Goal: Information Seeking & Learning: Check status

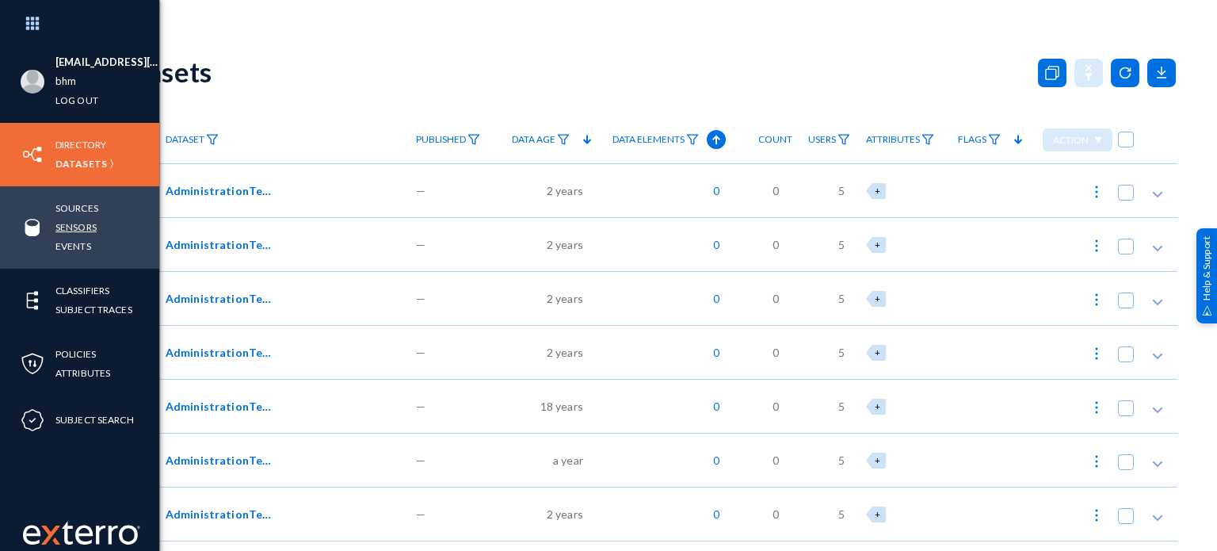
click at [76, 227] on link "Sensors" at bounding box center [75, 227] width 41 height 18
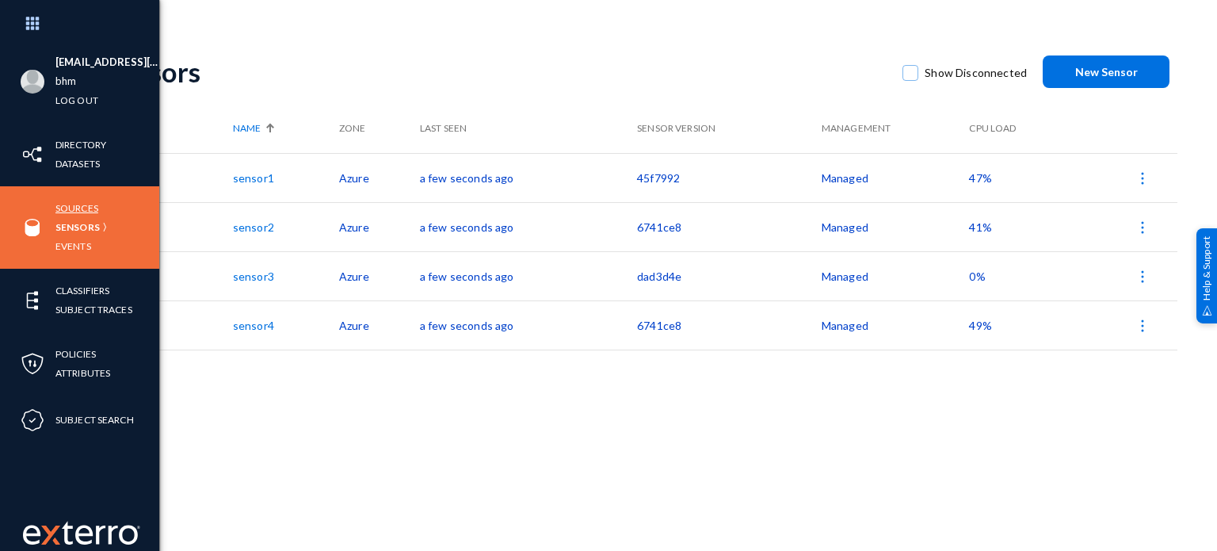
click at [86, 212] on link "Sources" at bounding box center [76, 208] width 43 height 18
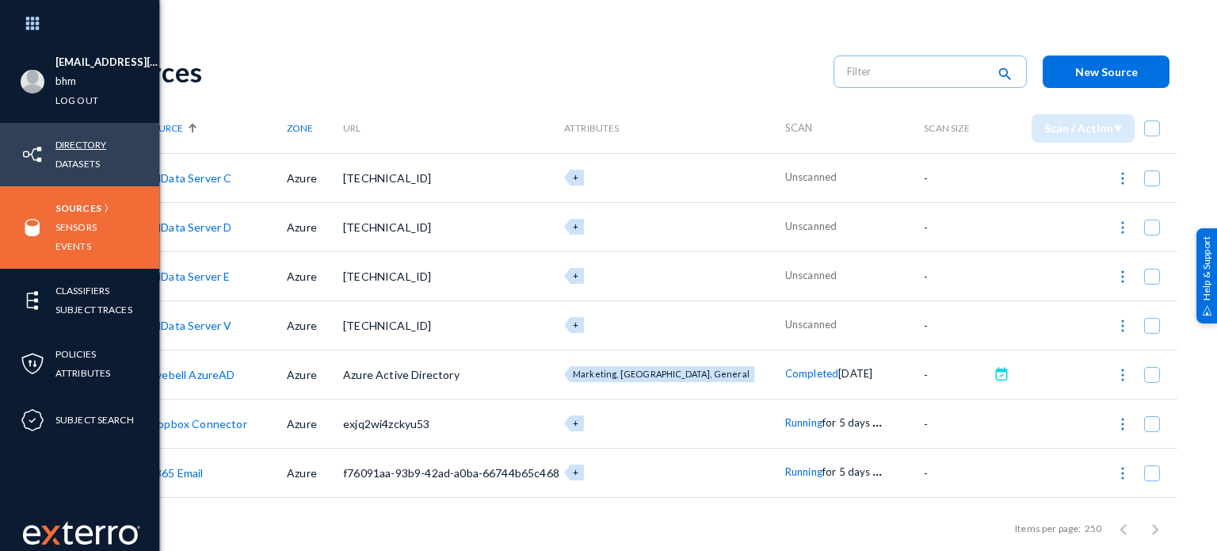
click at [74, 141] on link "Directory" at bounding box center [80, 144] width 51 height 18
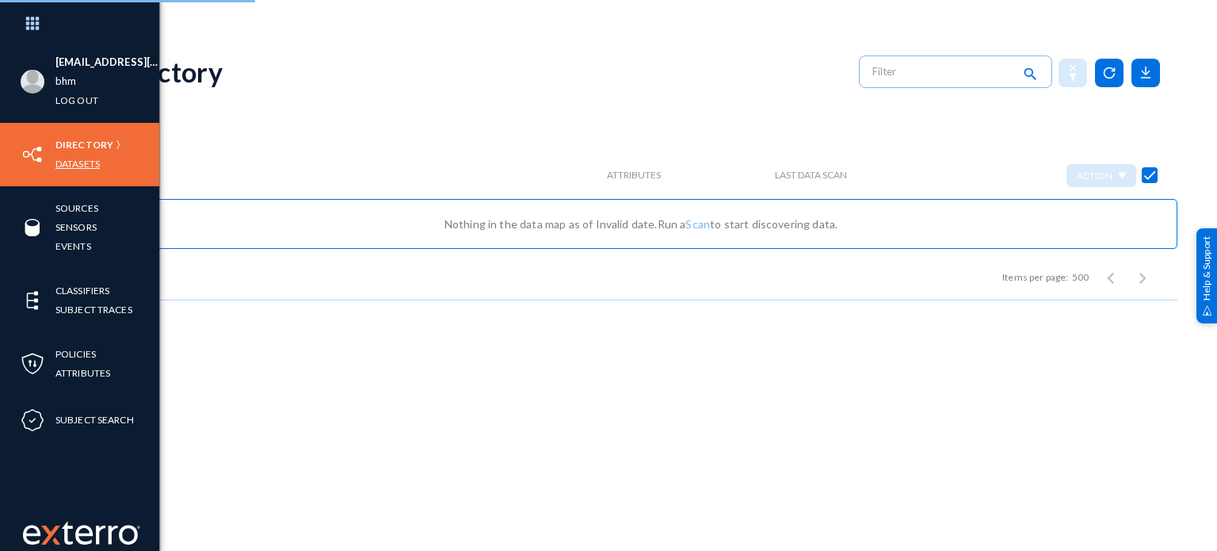
click at [78, 168] on link "Datasets" at bounding box center [77, 163] width 44 height 18
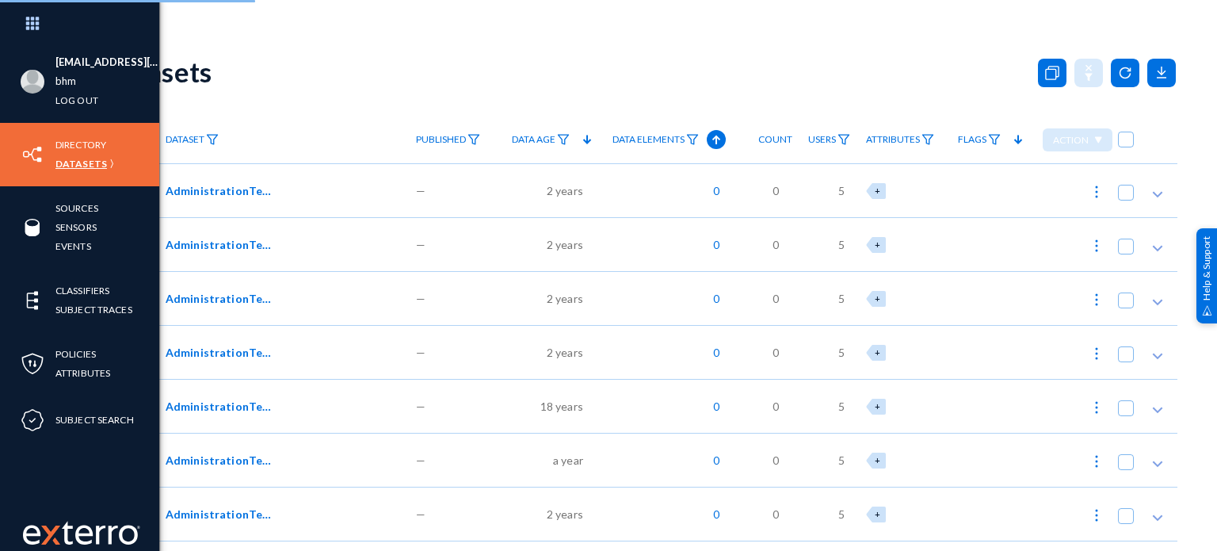
click at [529, 72] on div "Datasets" at bounding box center [641, 72] width 1073 height 64
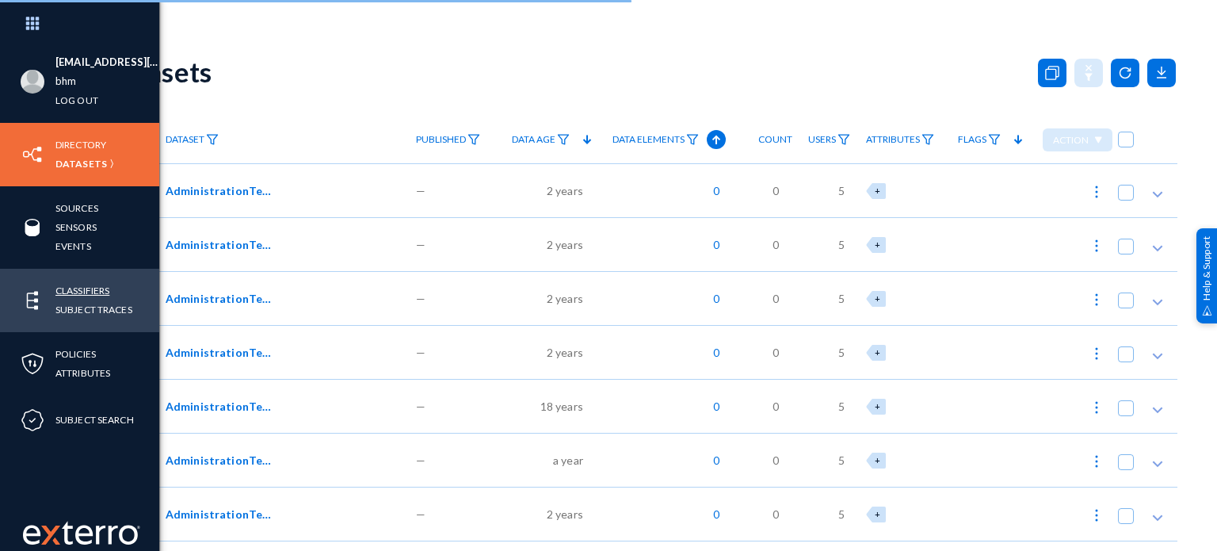
click at [95, 298] on link "Classifiers" at bounding box center [82, 290] width 54 height 18
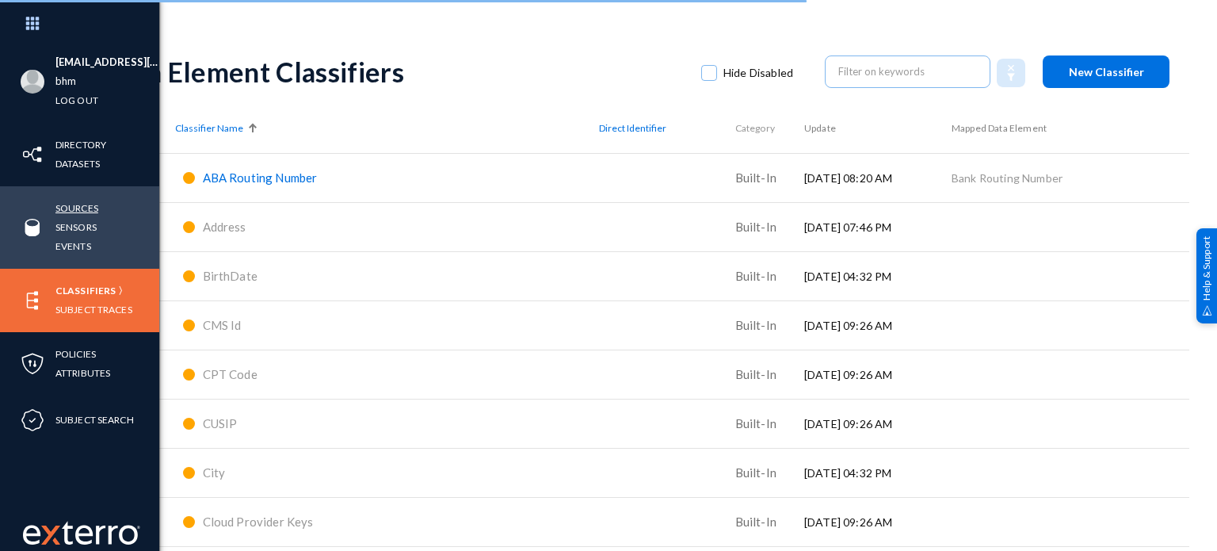
click at [96, 200] on link "Sources" at bounding box center [76, 208] width 43 height 18
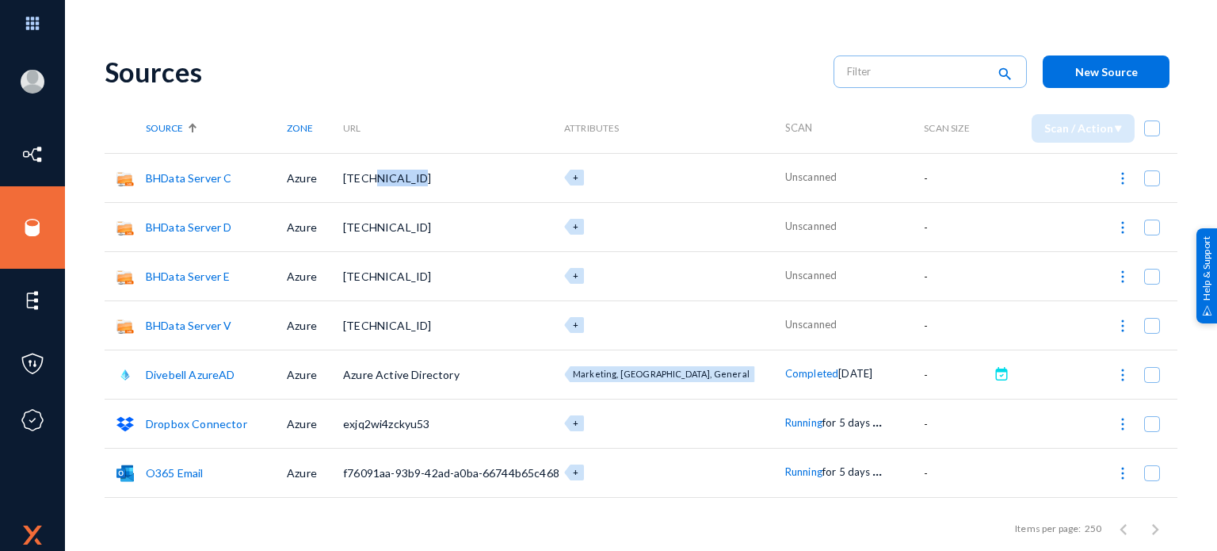
drag, startPoint x: 380, startPoint y: 178, endPoint x: 452, endPoint y: 168, distance: 72.8
click at [452, 168] on td "[TECHNICAL_ID]" at bounding box center [453, 177] width 221 height 49
click at [441, 171] on td "[TECHNICAL_ID]" at bounding box center [453, 177] width 221 height 49
click at [160, 322] on link "BHData Server V" at bounding box center [189, 324] width 86 height 13
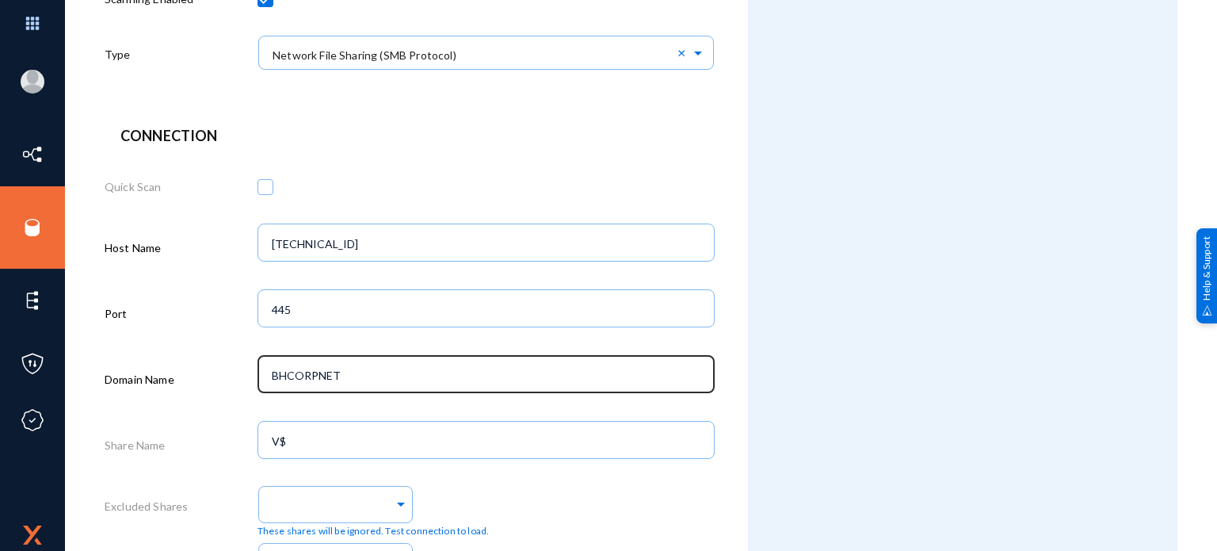
scroll to position [261, 0]
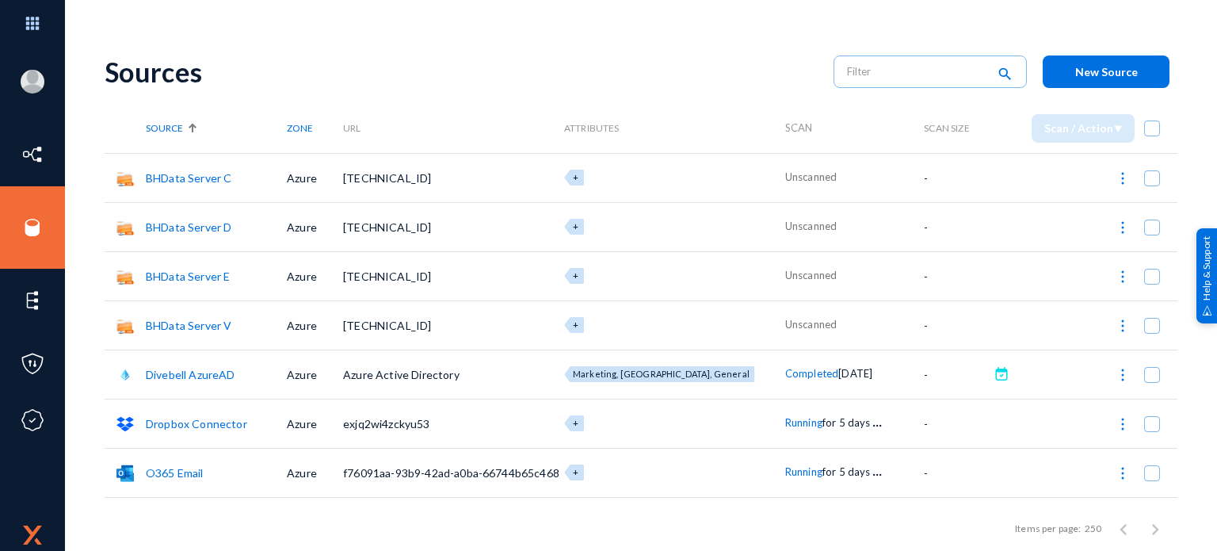
click at [194, 177] on link "BHData Server C" at bounding box center [189, 177] width 86 height 13
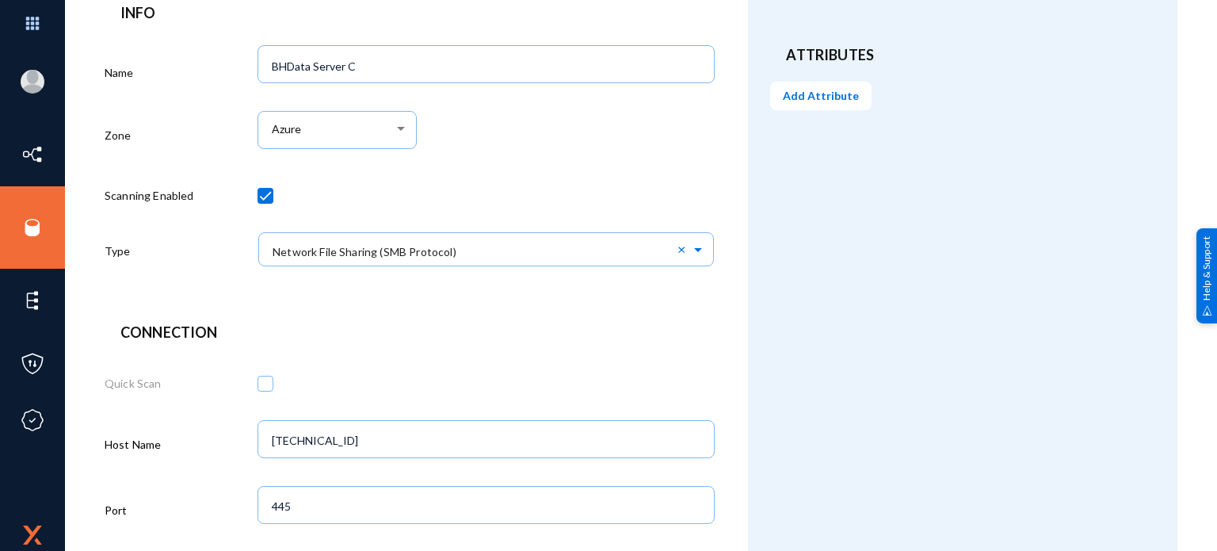
scroll to position [238, 0]
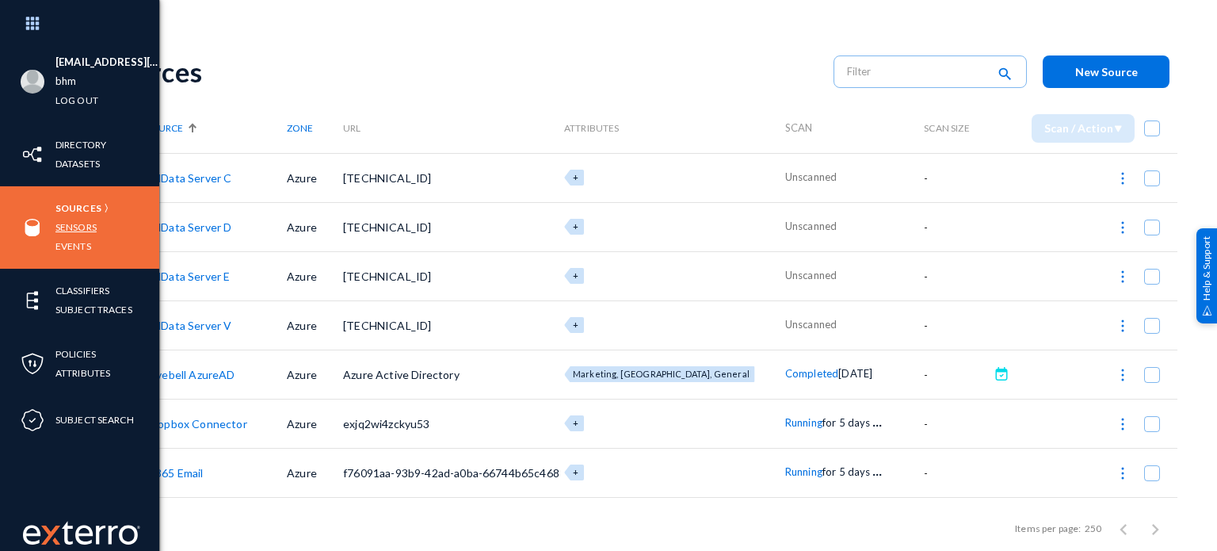
click at [83, 220] on link "Sensors" at bounding box center [75, 227] width 41 height 18
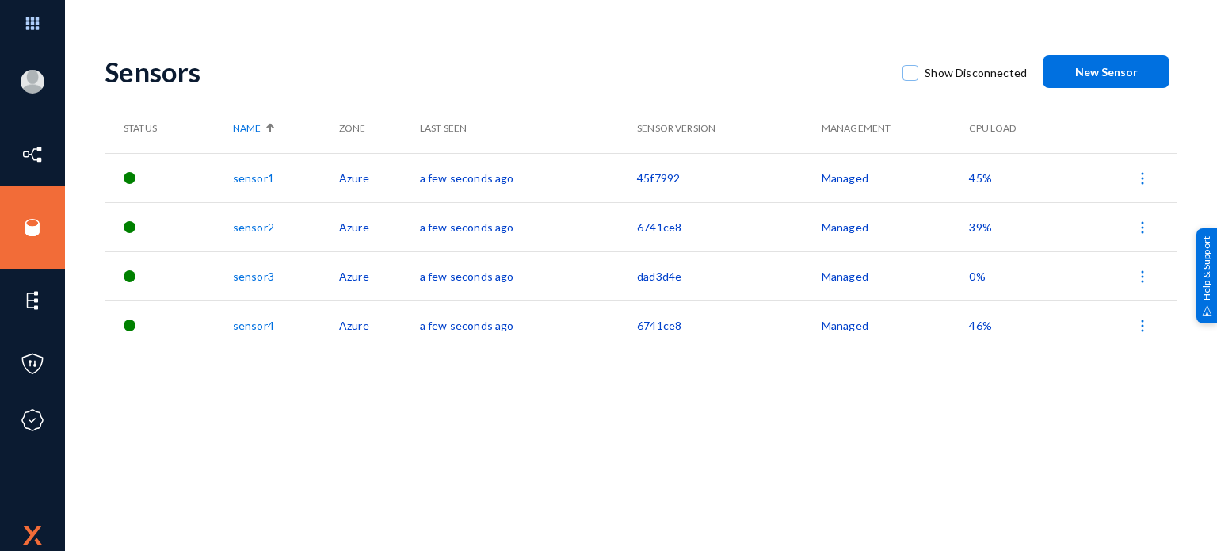
click at [246, 174] on link "sensor1" at bounding box center [253, 177] width 41 height 13
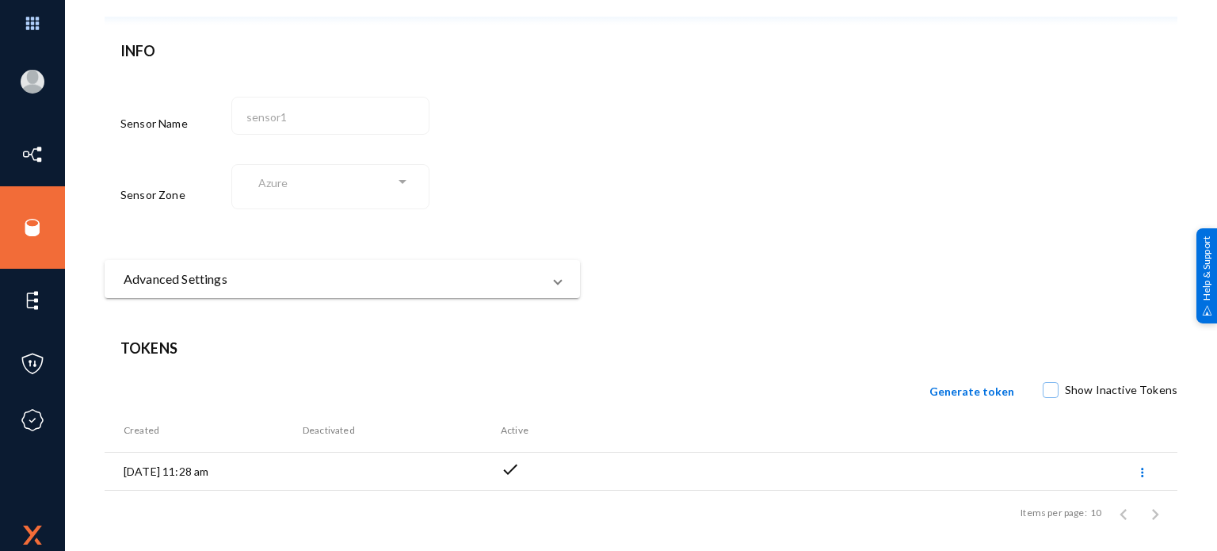
scroll to position [111, 0]
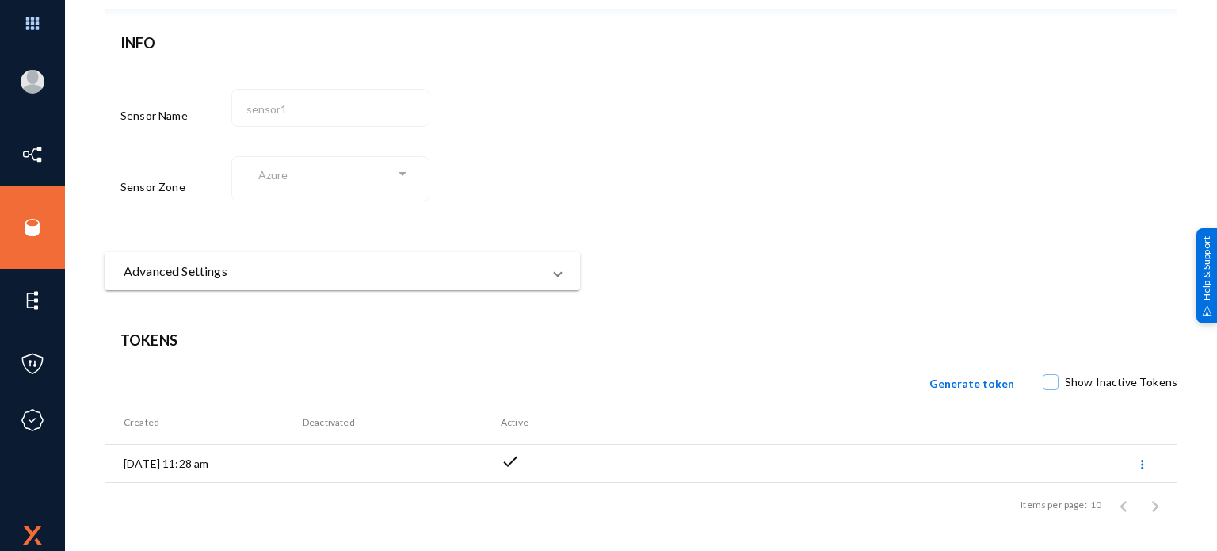
click at [488, 269] on mat-panel-title "Advanced Settings" at bounding box center [333, 270] width 418 height 19
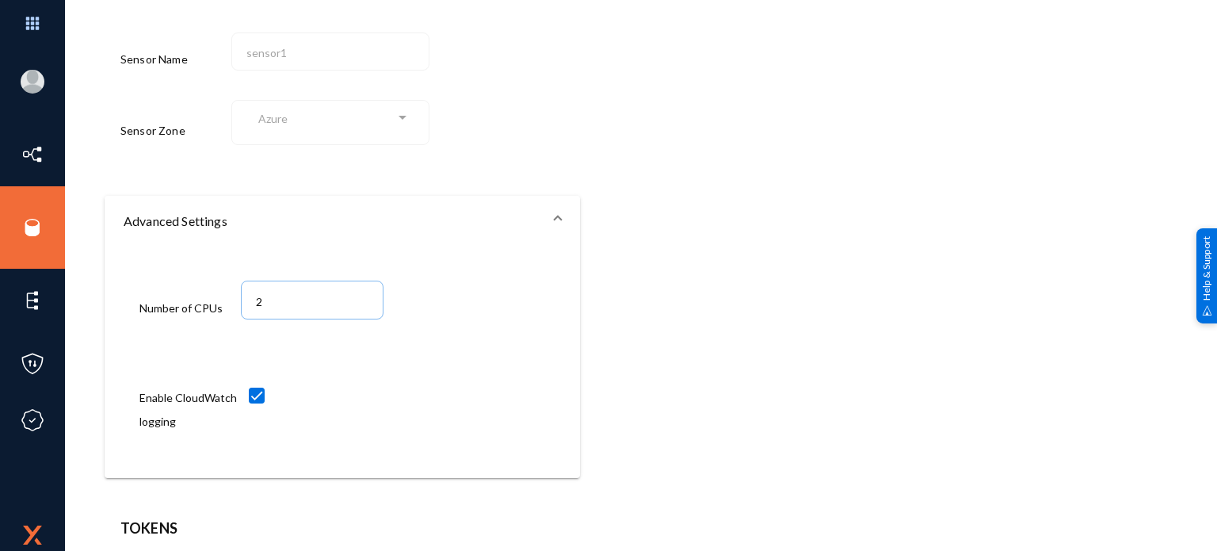
scroll to position [0, 0]
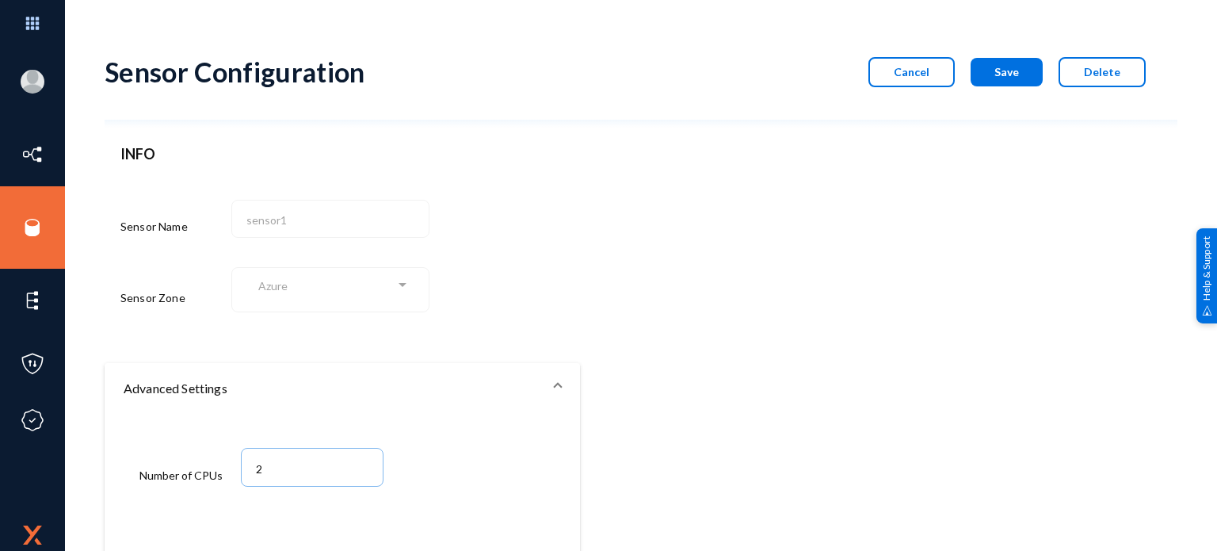
click at [557, 382] on span at bounding box center [558, 388] width 6 height 19
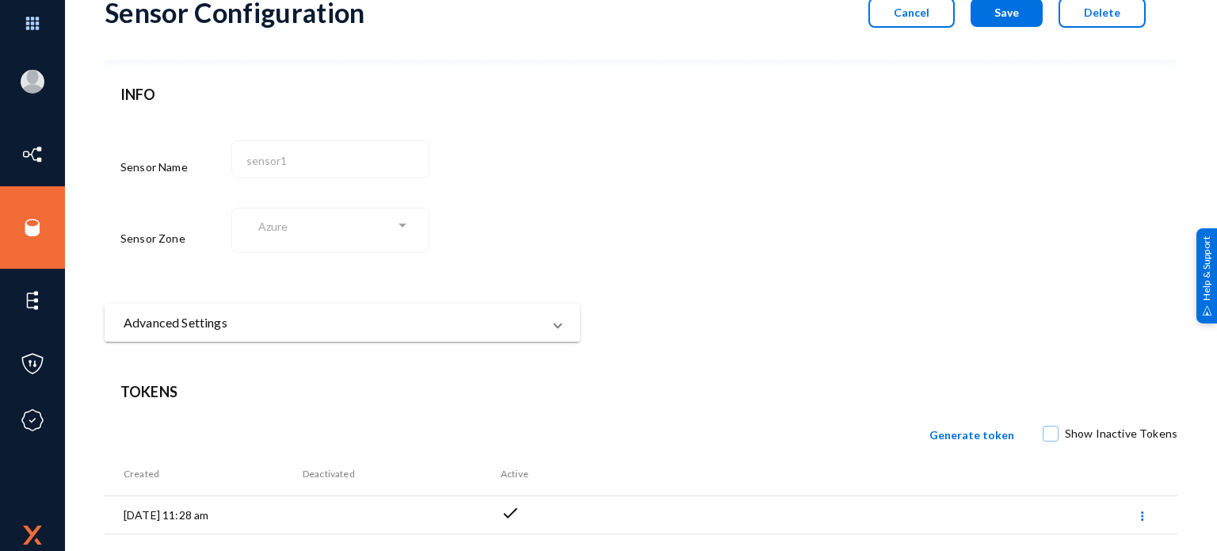
scroll to position [111, 0]
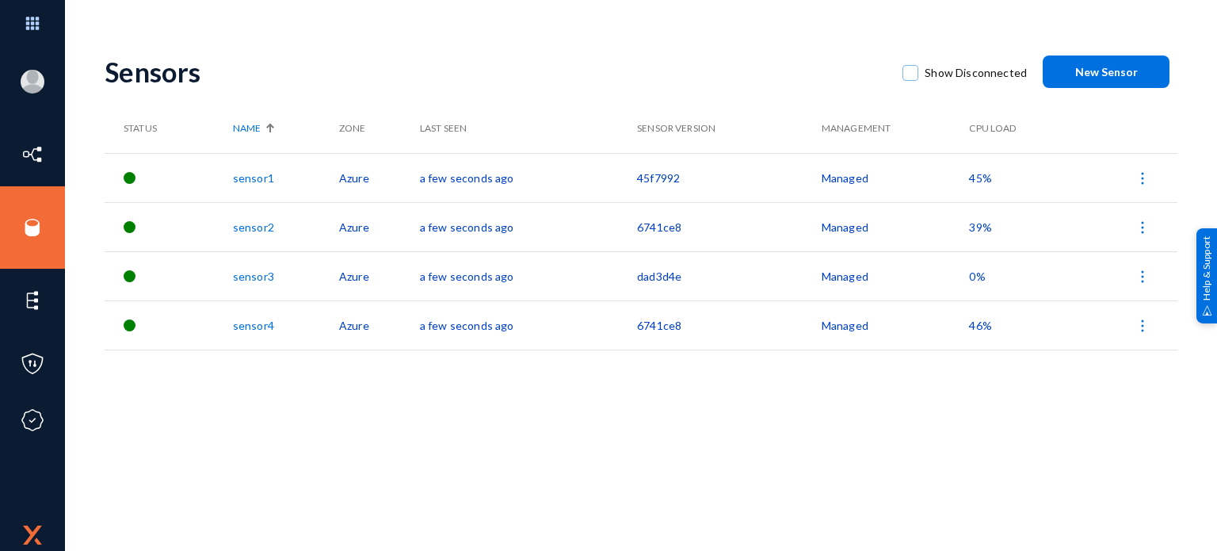
click at [1145, 229] on img at bounding box center [1143, 227] width 16 height 16
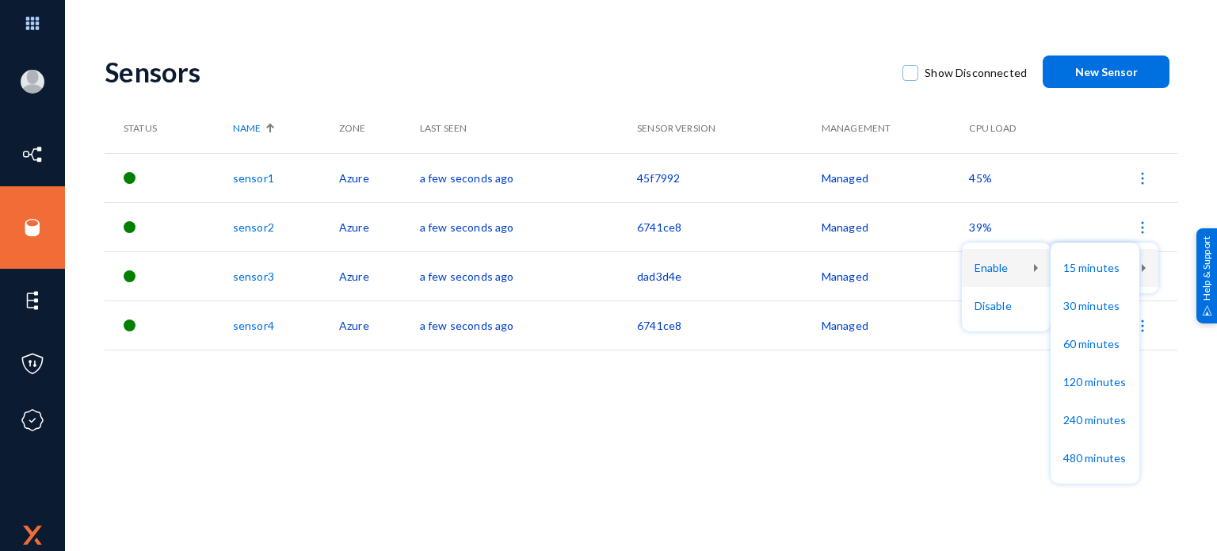
click at [656, 420] on div at bounding box center [608, 275] width 1217 height 551
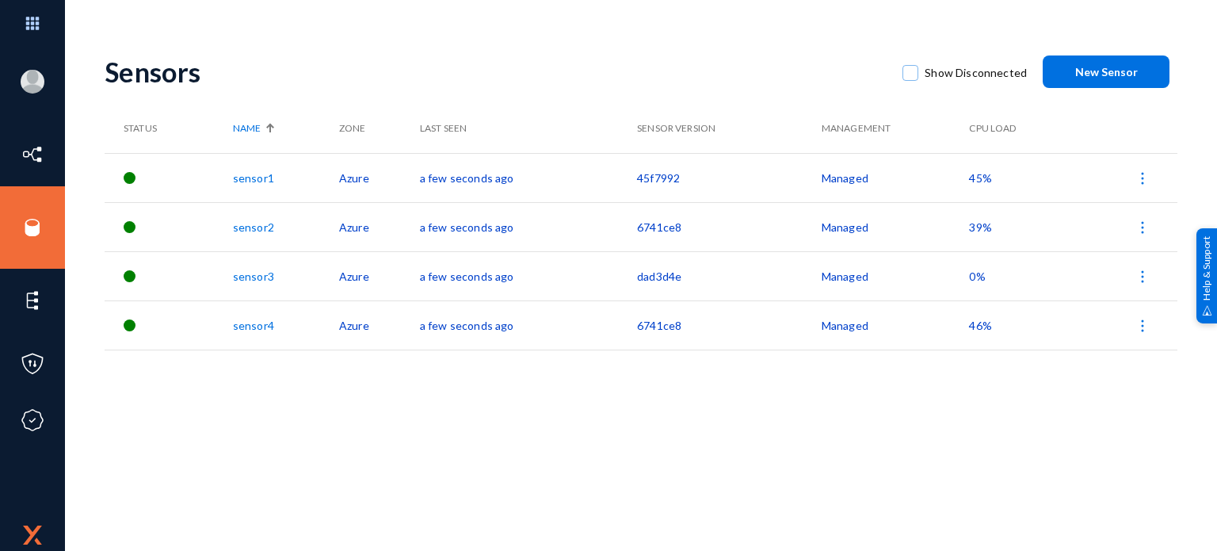
click at [254, 273] on link "sensor3" at bounding box center [253, 275] width 41 height 13
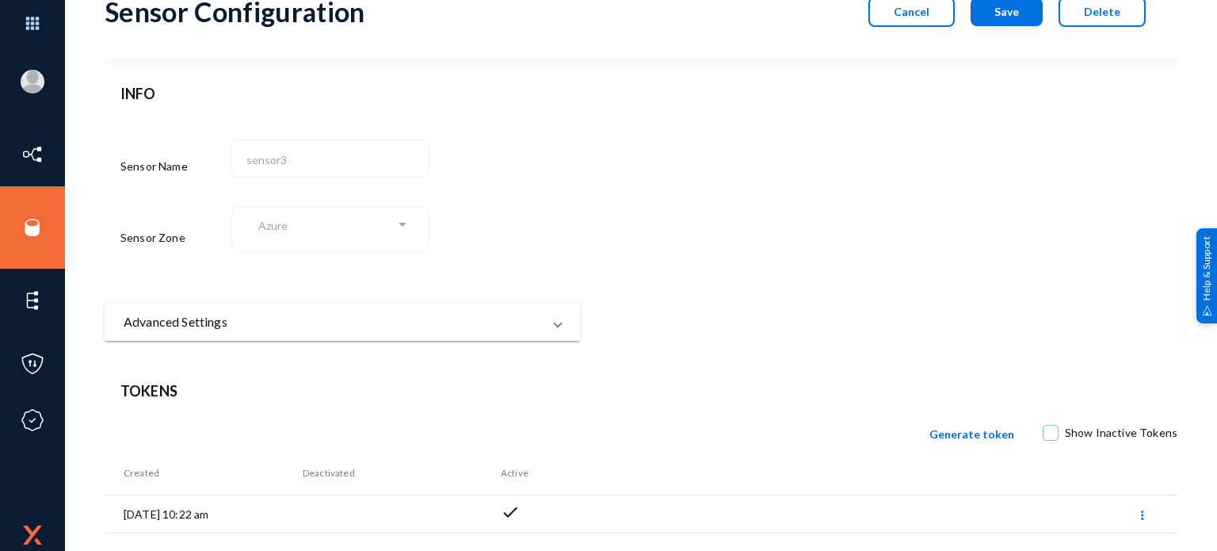
scroll to position [111, 0]
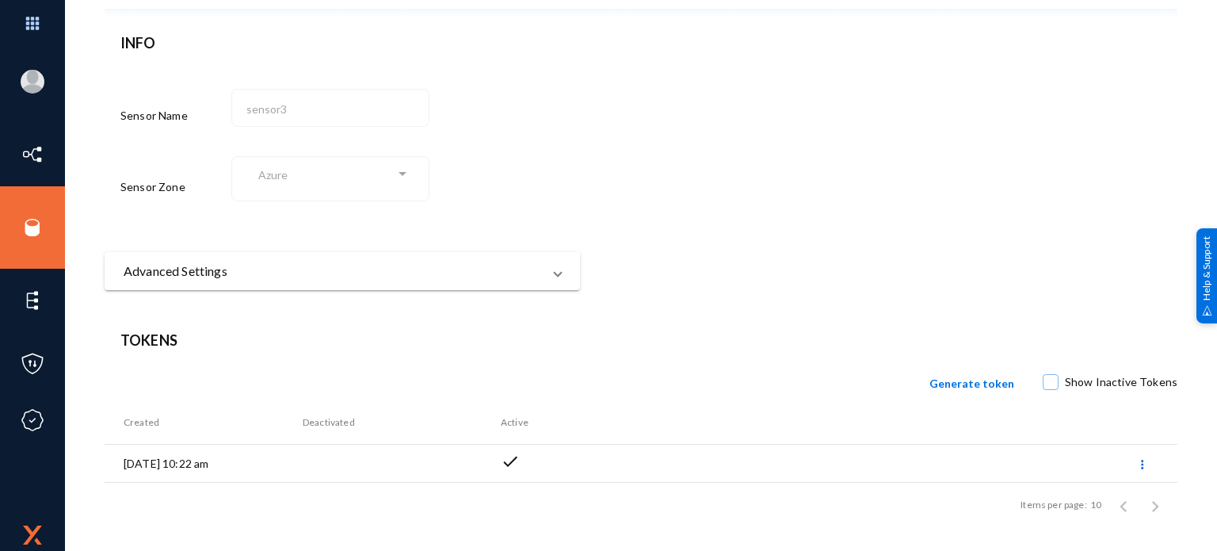
click at [532, 243] on div "INFO Sensor Name sensor3 Sensor Zone Azure Advanced Settings Number of CPUs 2 E…" at bounding box center [342, 160] width 475 height 257
click at [532, 268] on mat-panel-title "Advanced Settings" at bounding box center [333, 270] width 418 height 19
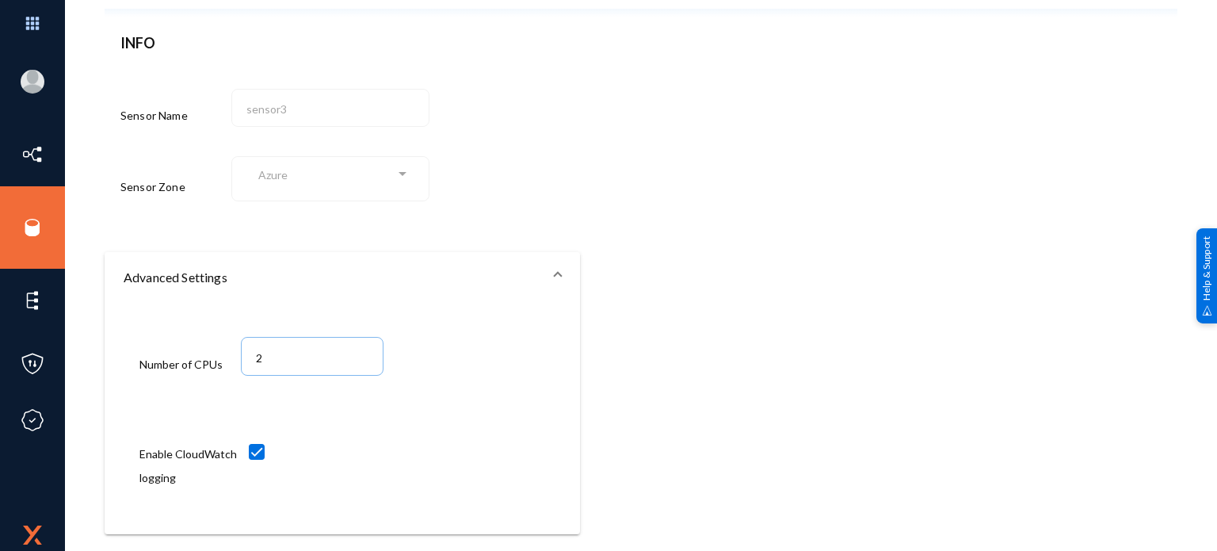
click at [532, 268] on mat-panel-title "Advanced Settings" at bounding box center [333, 277] width 418 height 19
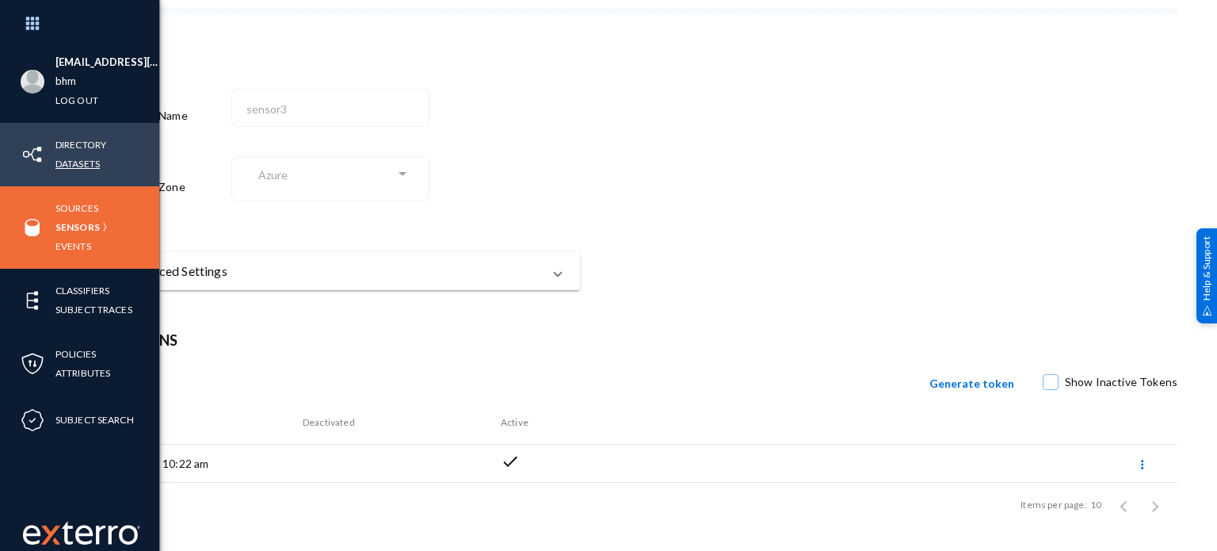
click at [85, 162] on link "Datasets" at bounding box center [77, 163] width 44 height 18
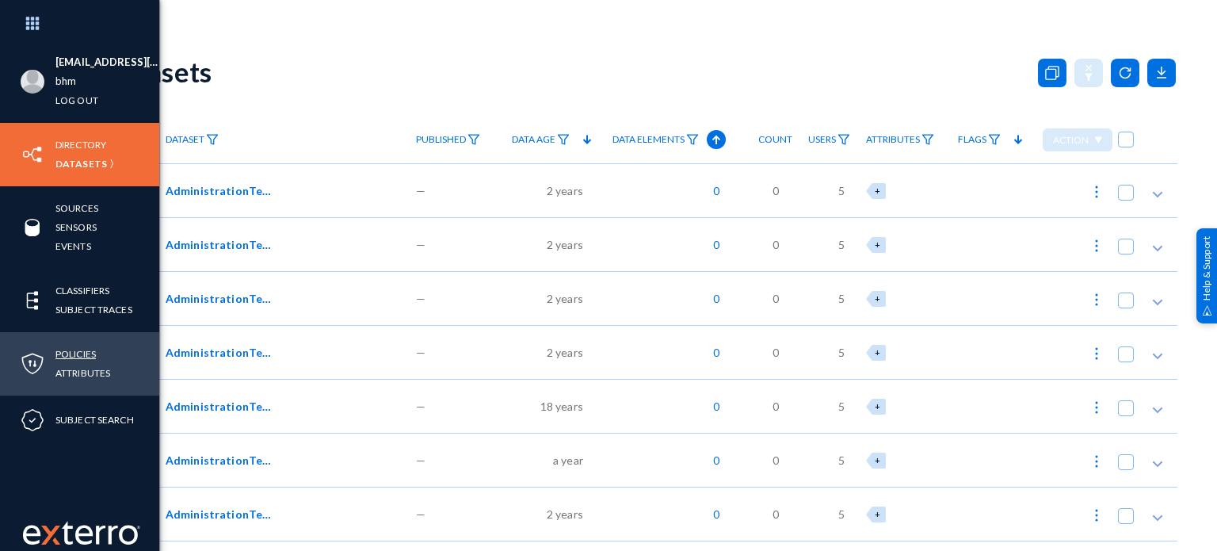
click at [79, 348] on link "Policies" at bounding box center [75, 354] width 40 height 18
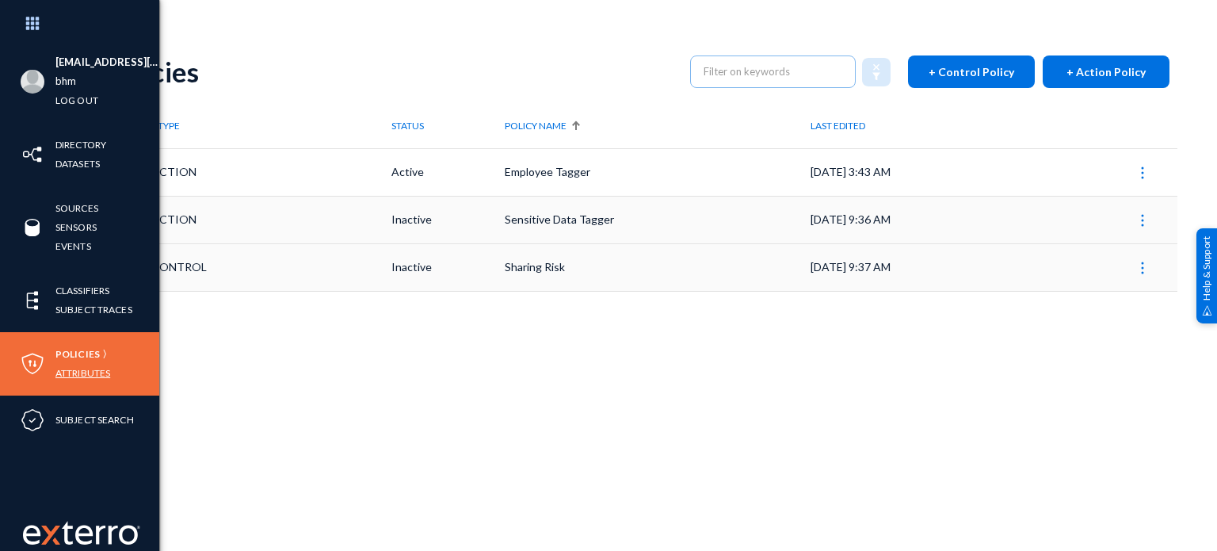
click at [78, 380] on link "Attributes" at bounding box center [82, 373] width 55 height 18
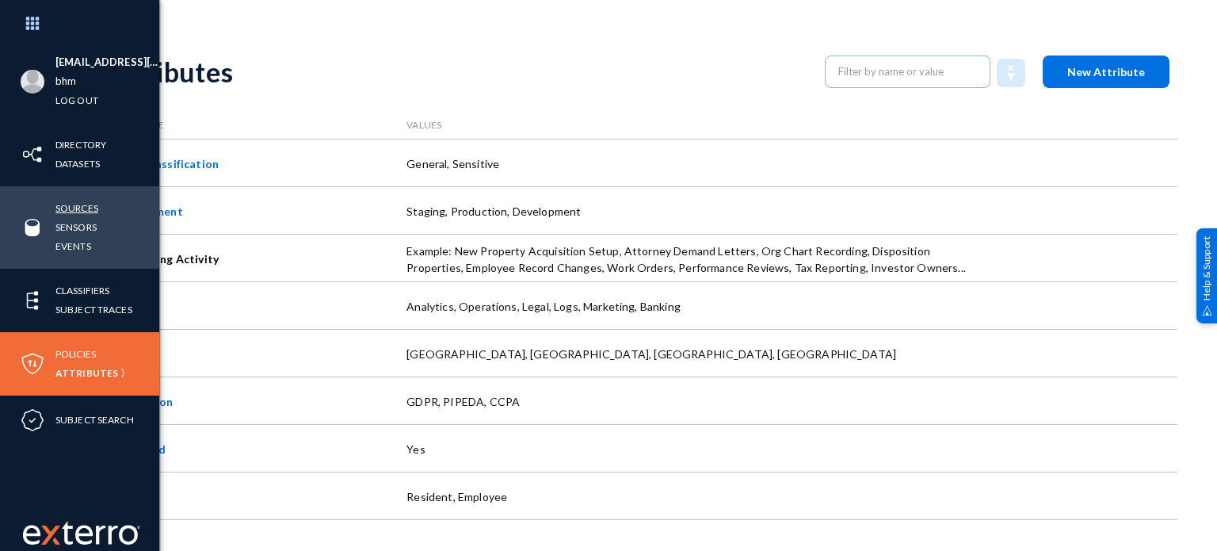
click at [82, 202] on link "Sources" at bounding box center [76, 208] width 43 height 18
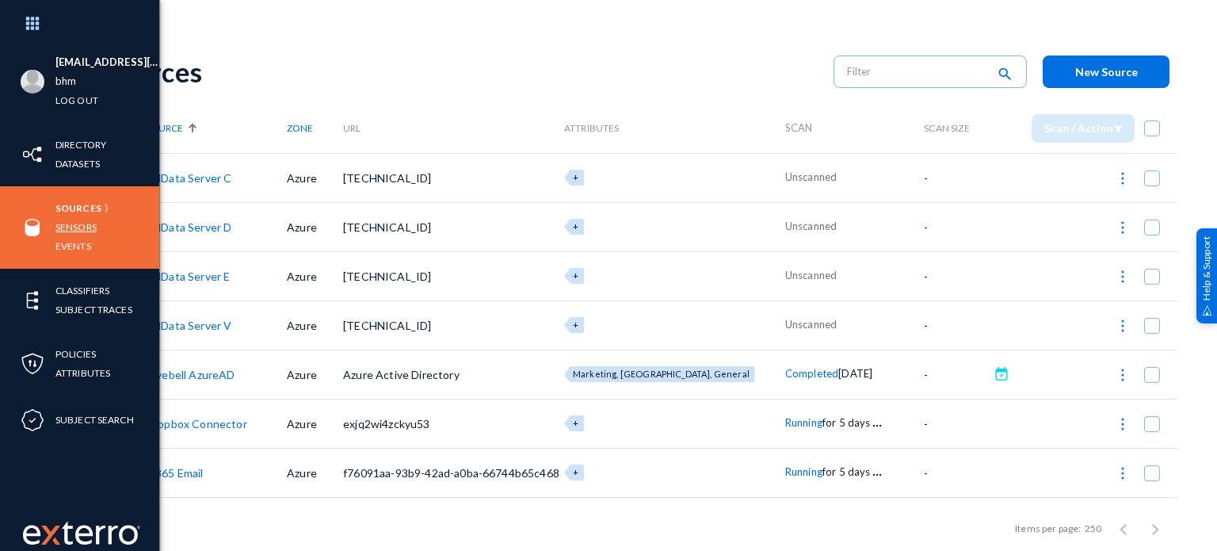
click at [79, 222] on link "Sensors" at bounding box center [75, 227] width 41 height 18
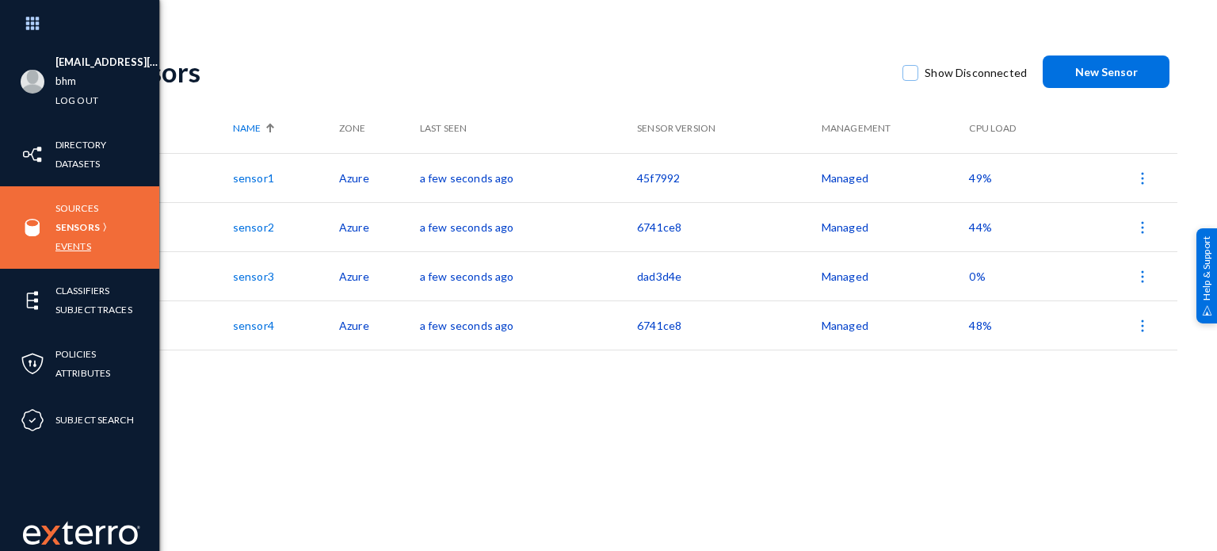
click at [78, 240] on link "Events" at bounding box center [73, 246] width 36 height 18
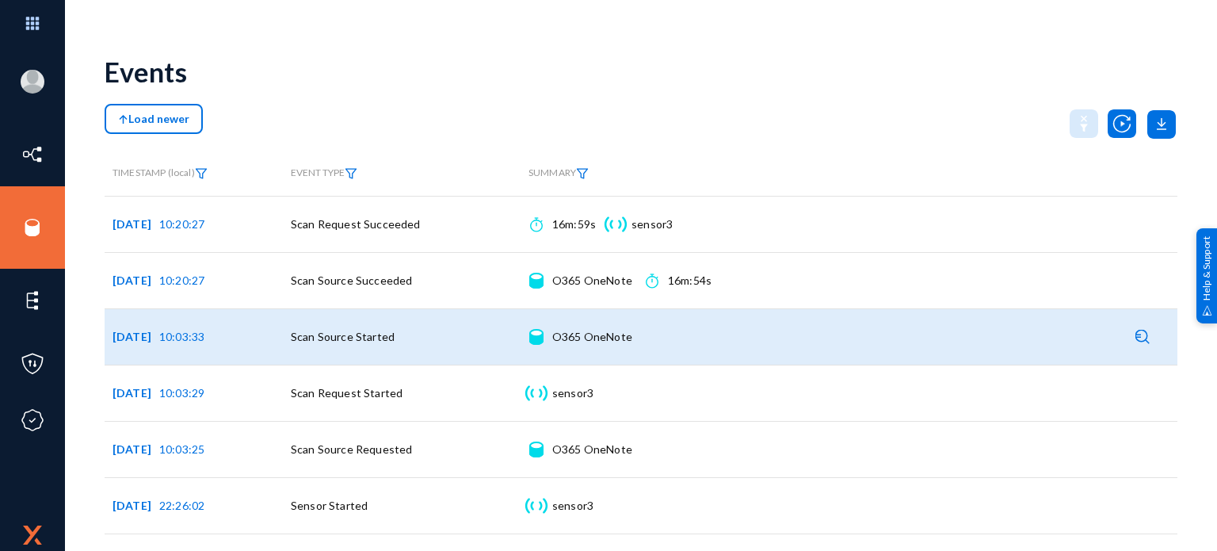
scroll to position [79, 0]
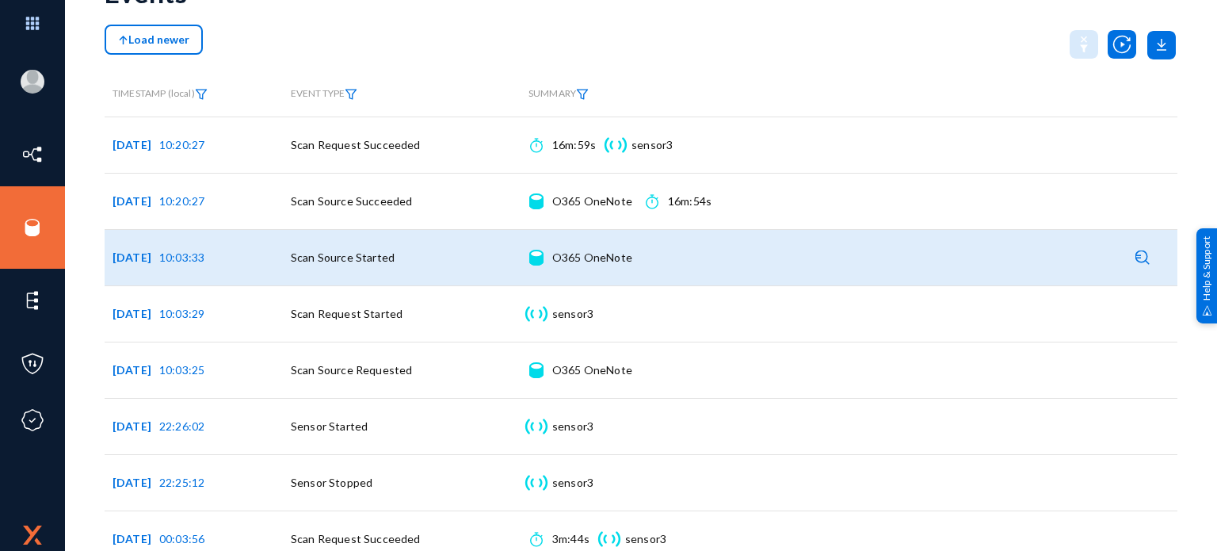
click at [571, 254] on div "O365 OneNote Connection details" at bounding box center [592, 258] width 80 height 16
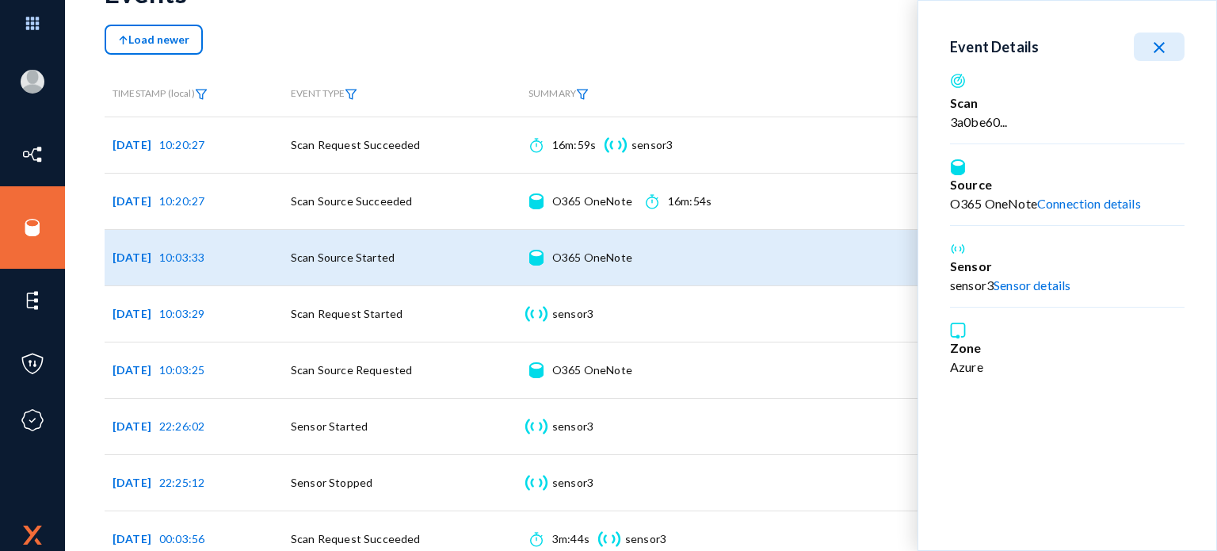
click at [1016, 284] on link "Sensor details" at bounding box center [1032, 284] width 77 height 15
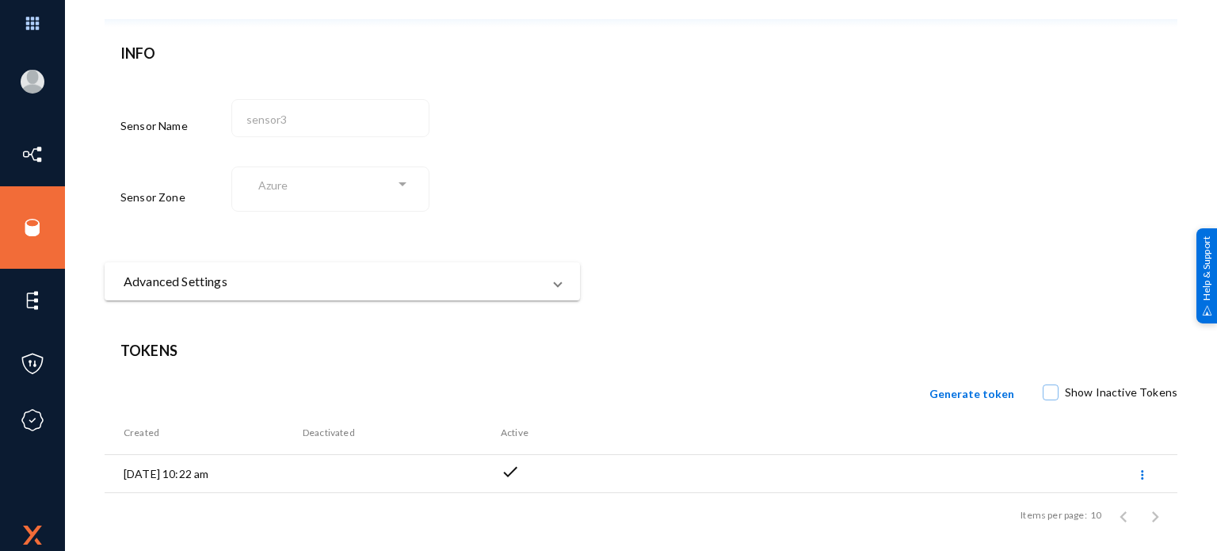
scroll to position [111, 0]
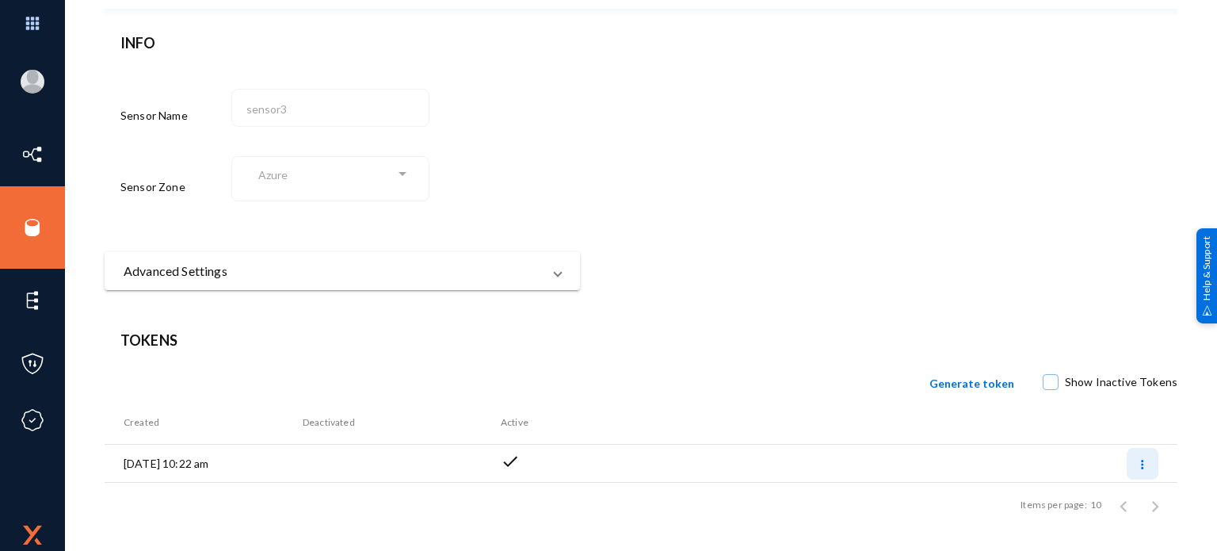
click at [1141, 462] on icon at bounding box center [1142, 464] width 3 height 11
click at [828, 452] on div at bounding box center [608, 275] width 1217 height 551
click at [515, 275] on mat-panel-title "Advanced Settings" at bounding box center [333, 270] width 418 height 19
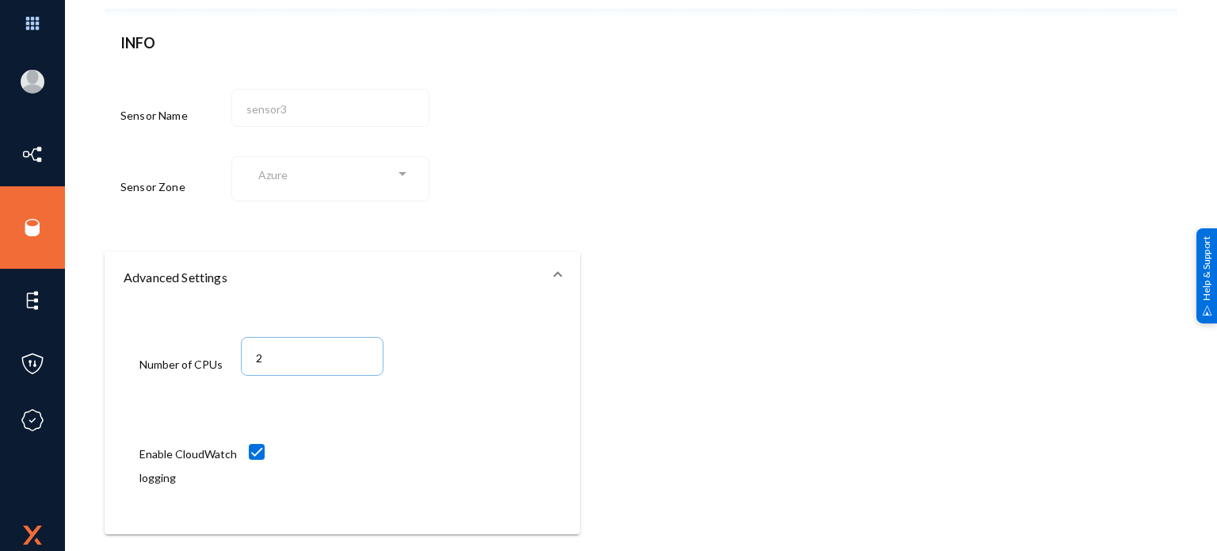
click at [515, 275] on mat-panel-title "Advanced Settings" at bounding box center [333, 277] width 418 height 19
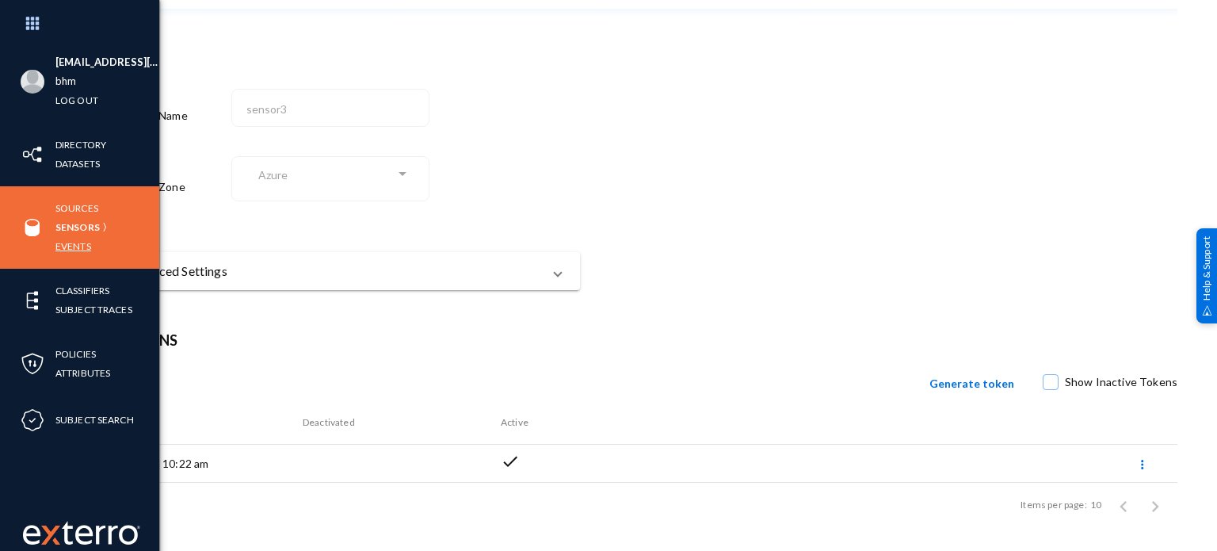
click at [75, 246] on link "Events" at bounding box center [73, 246] width 36 height 18
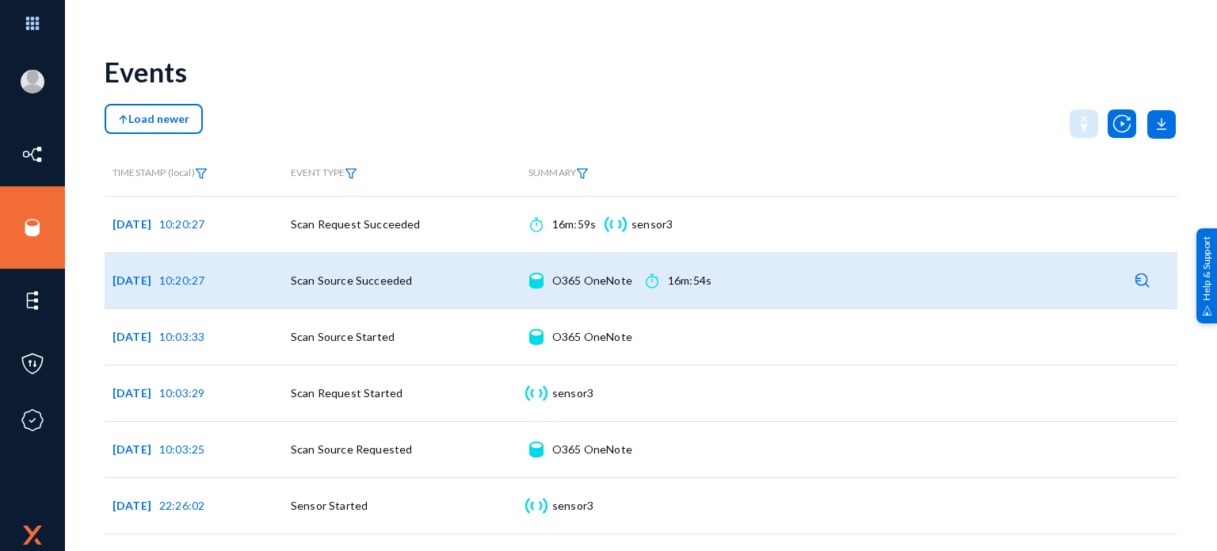
click at [585, 278] on div "O365 OneNote Connection details" at bounding box center [592, 281] width 80 height 16
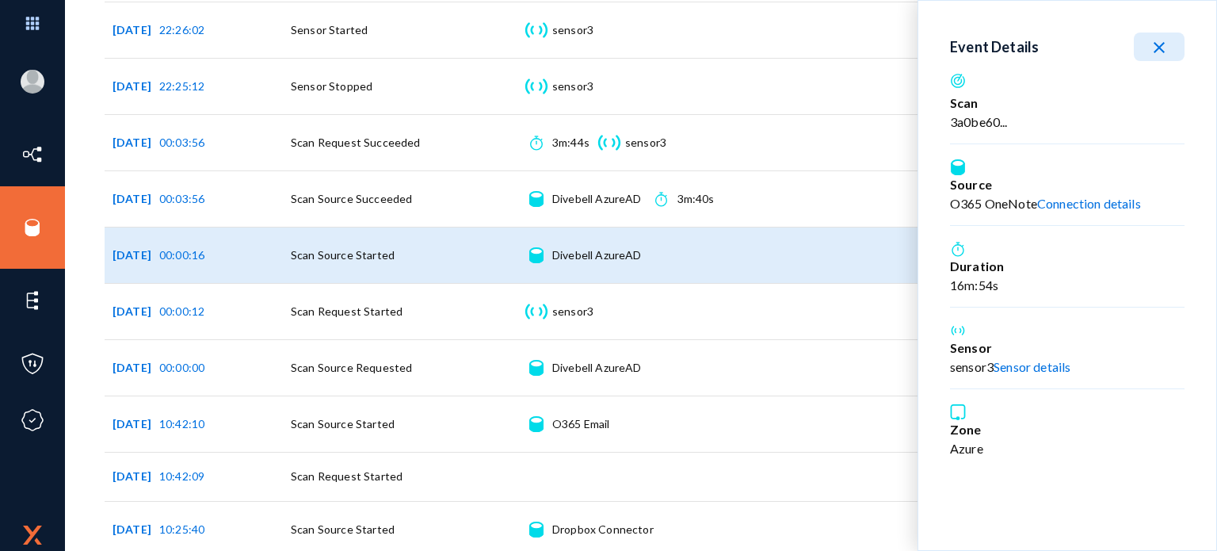
scroll to position [555, 0]
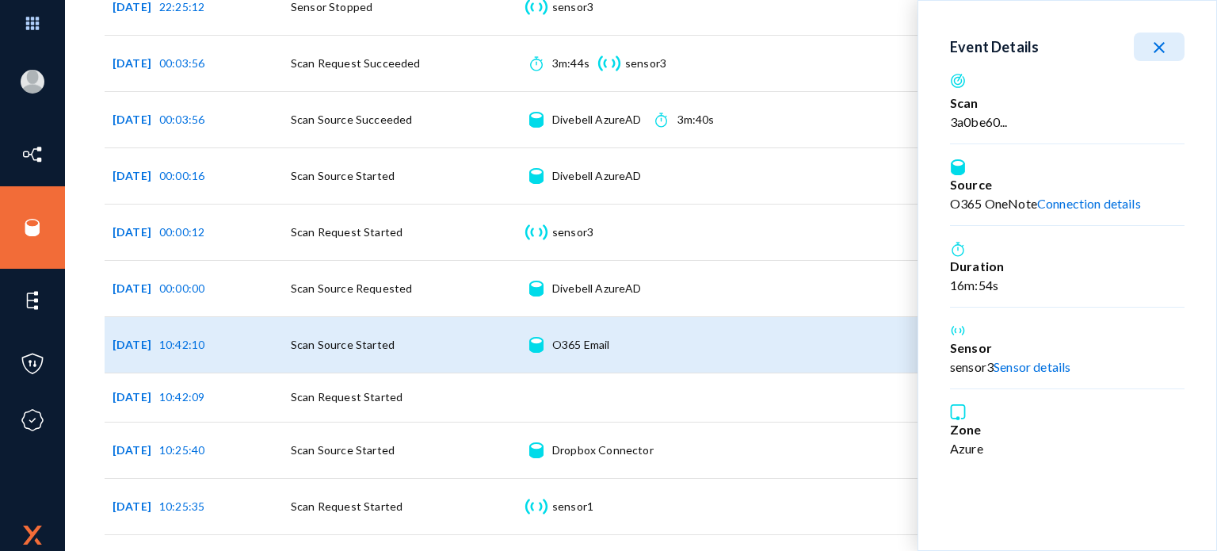
click at [544, 342] on div "Source O365 Email Connection details" at bounding box center [569, 345] width 82 height 16
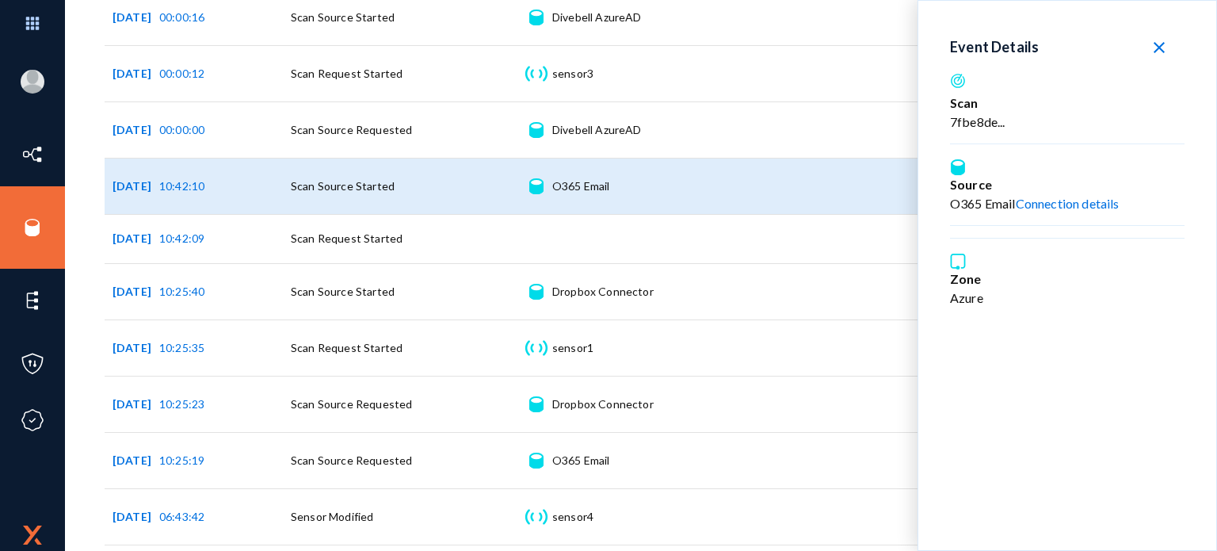
scroll to position [792, 0]
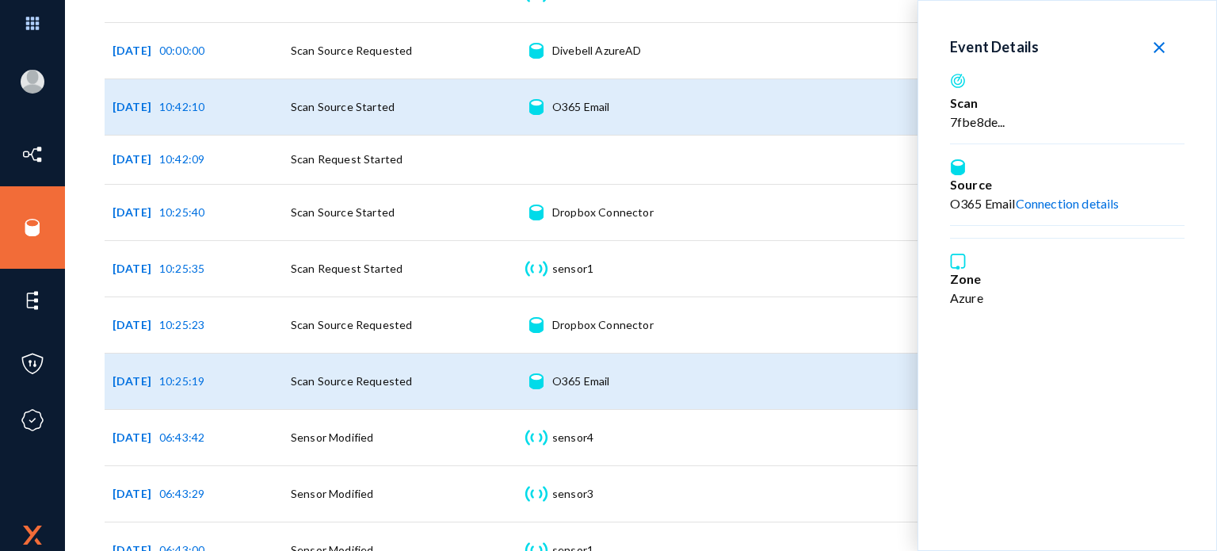
click at [573, 386] on app-log-event-property-datasource-id "Source O365 Email Connection details" at bounding box center [574, 381] width 93 height 40
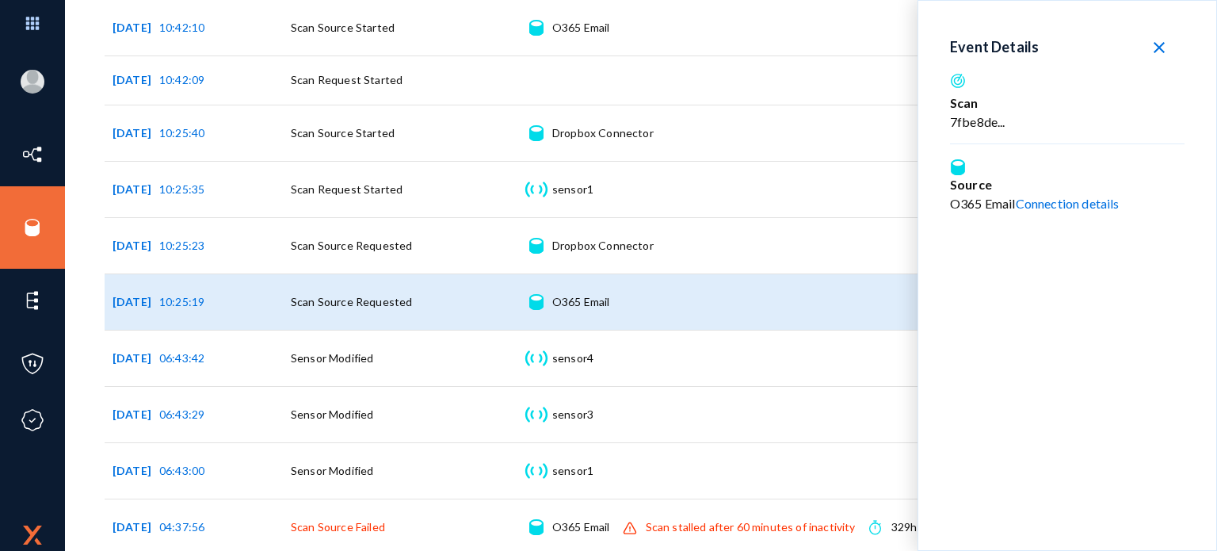
click at [1049, 196] on link "Connection details" at bounding box center [1068, 203] width 104 height 15
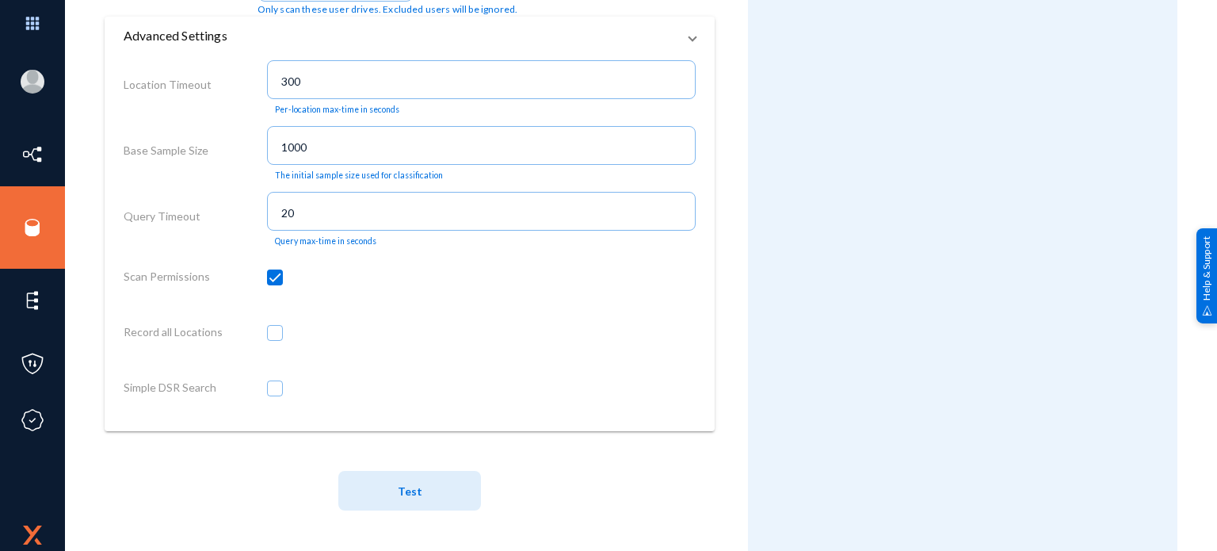
scroll to position [428, 0]
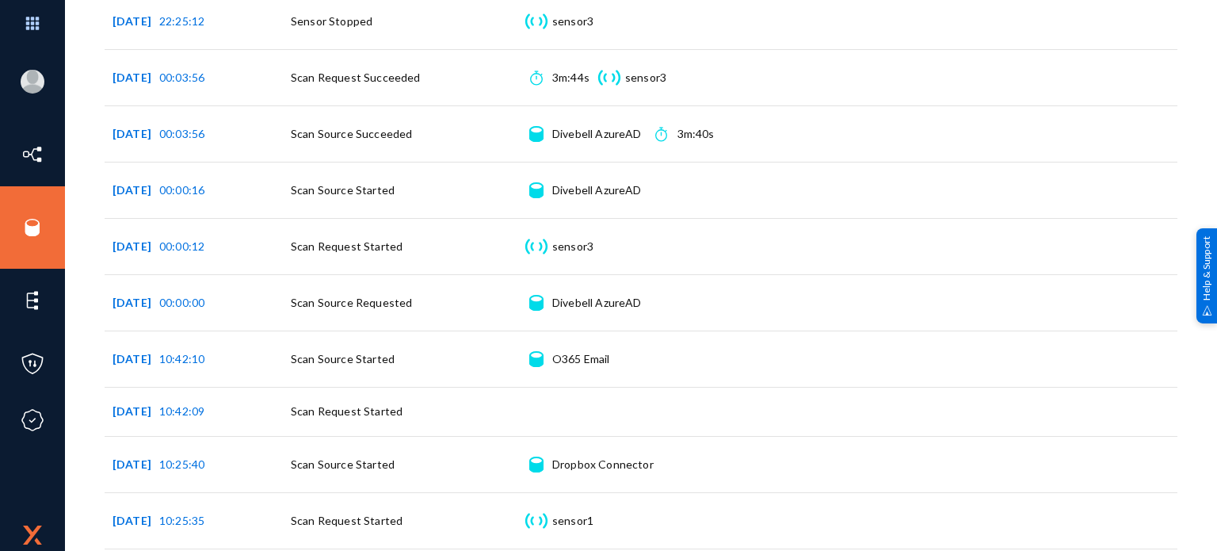
scroll to position [634, 0]
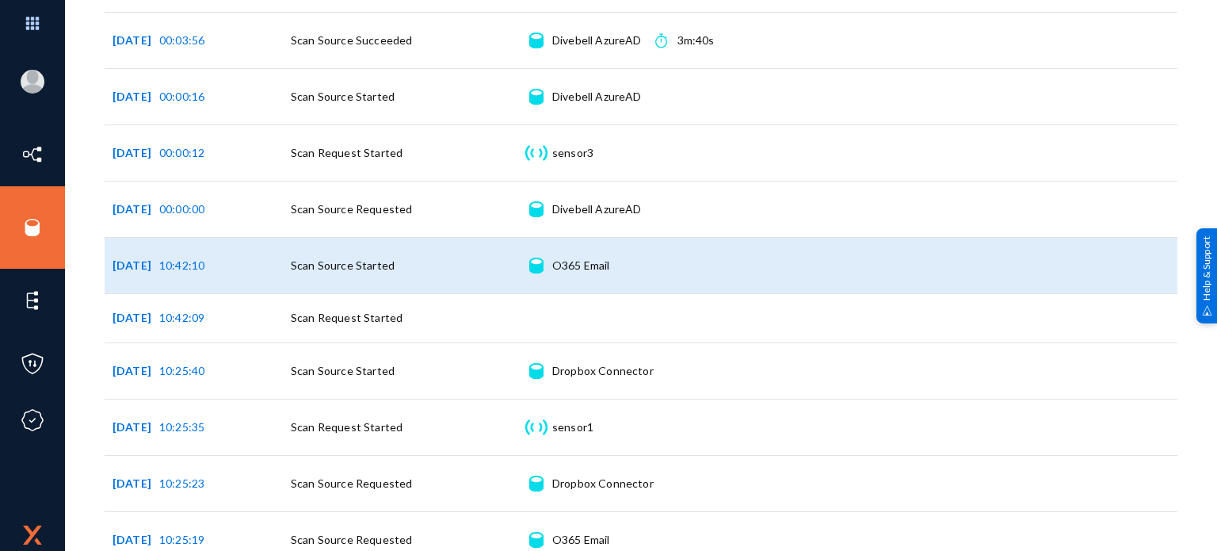
click at [406, 255] on td "Scan Source Started" at bounding box center [402, 265] width 238 height 56
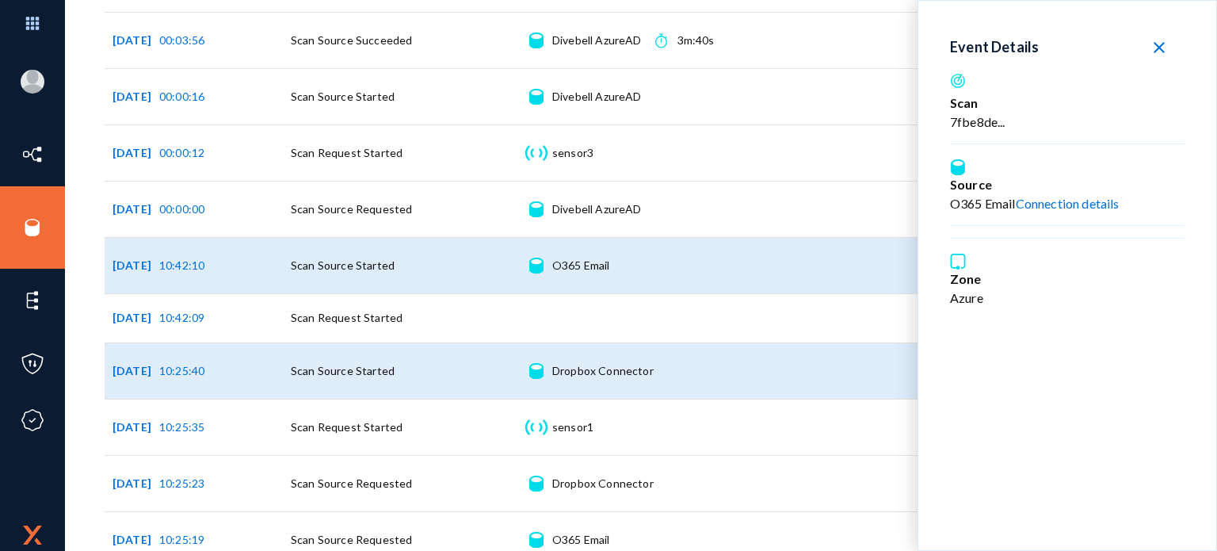
click at [427, 366] on td "Scan Source Started" at bounding box center [402, 370] width 238 height 56
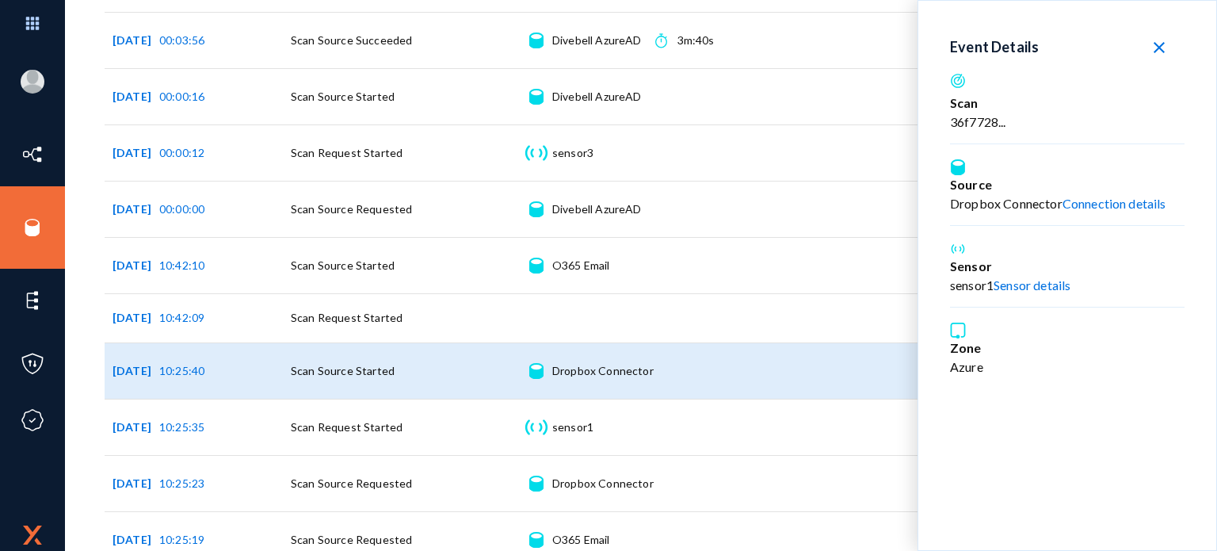
scroll to position [713, 0]
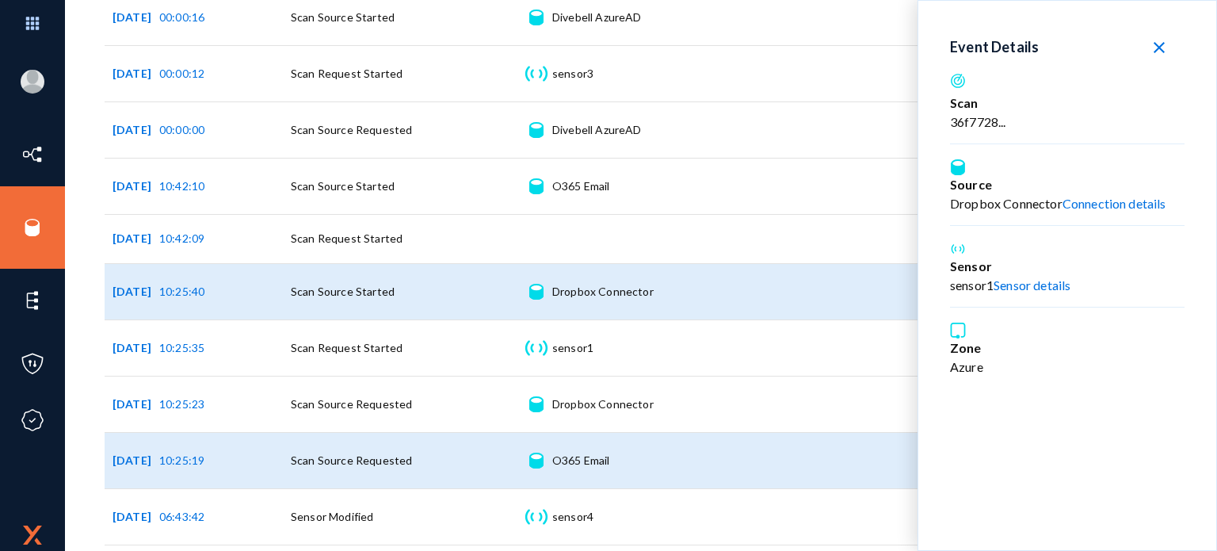
click at [434, 443] on td "Scan Source Requested" at bounding box center [402, 460] width 238 height 56
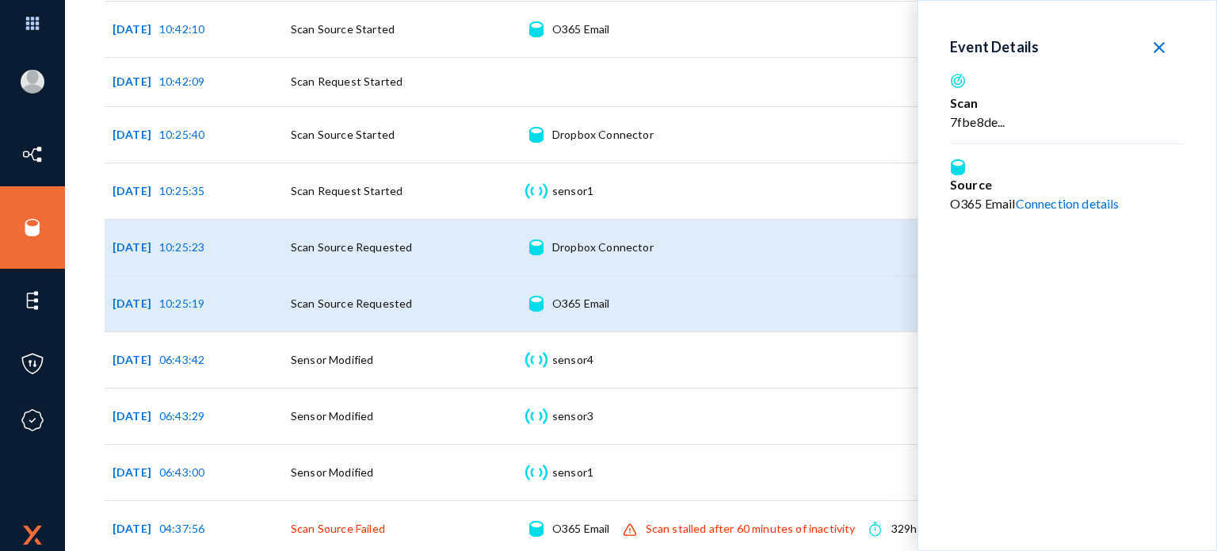
scroll to position [872, 0]
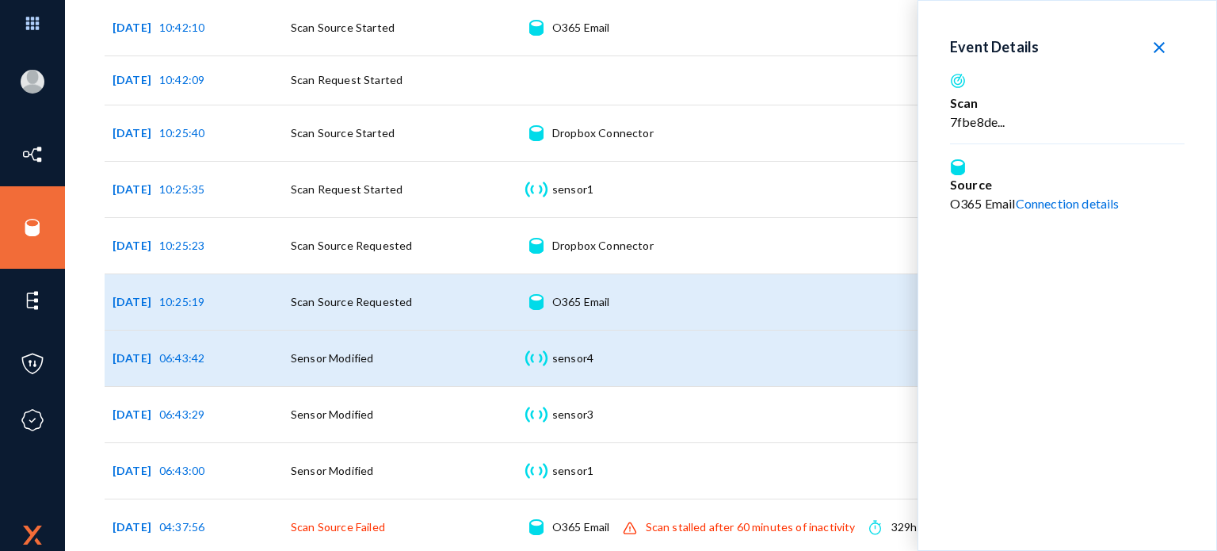
click at [411, 360] on td "Sensor Modified" at bounding box center [402, 358] width 238 height 56
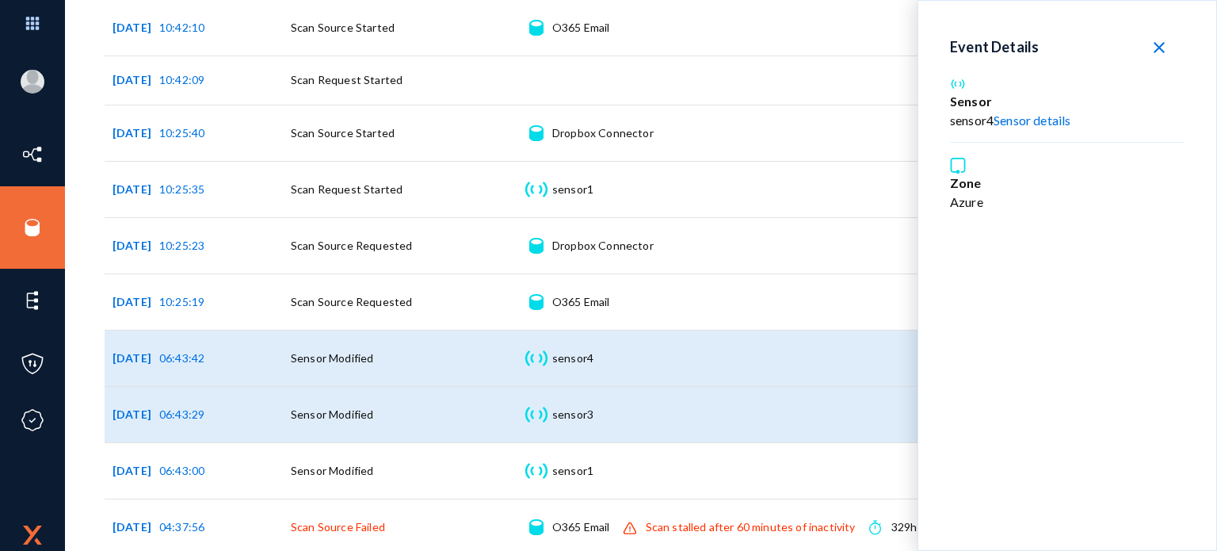
click at [383, 408] on td "Sensor Modified" at bounding box center [402, 414] width 238 height 56
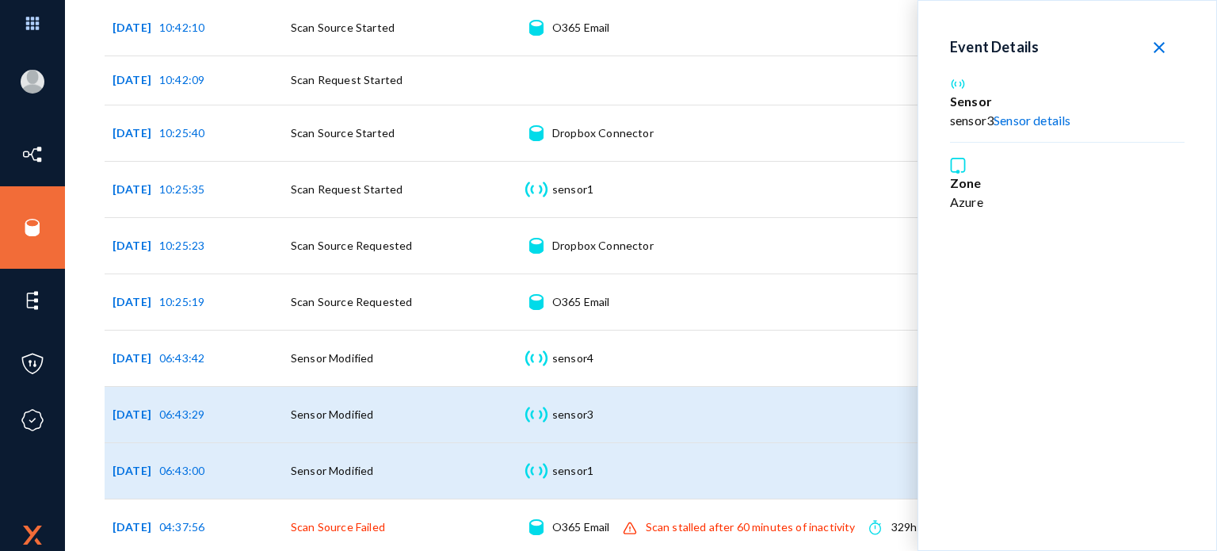
click at [395, 474] on td "Sensor Modified" at bounding box center [402, 470] width 238 height 56
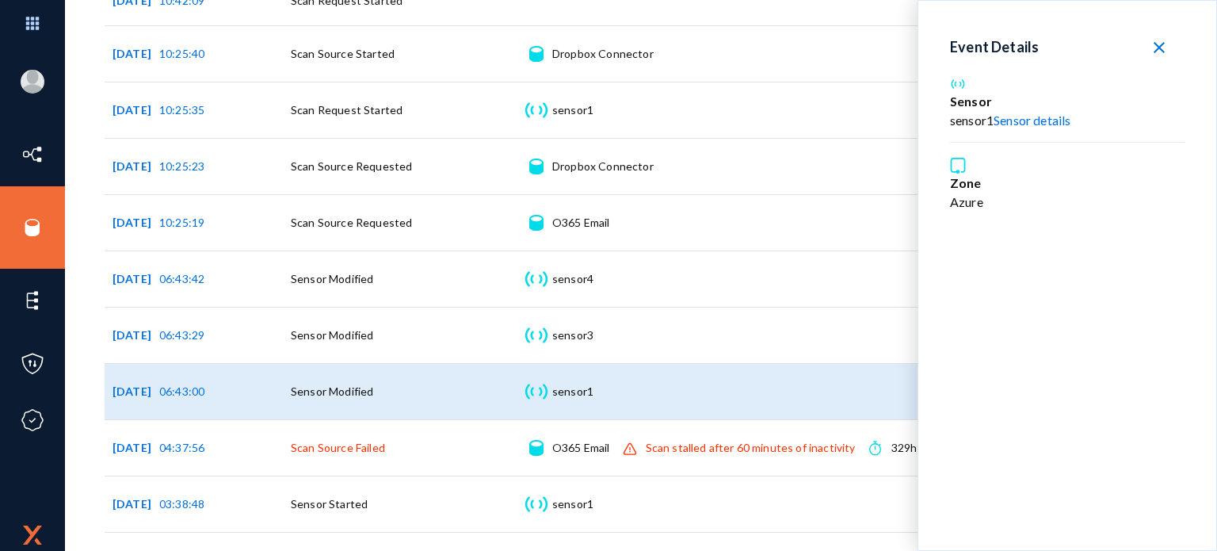
scroll to position [1030, 0]
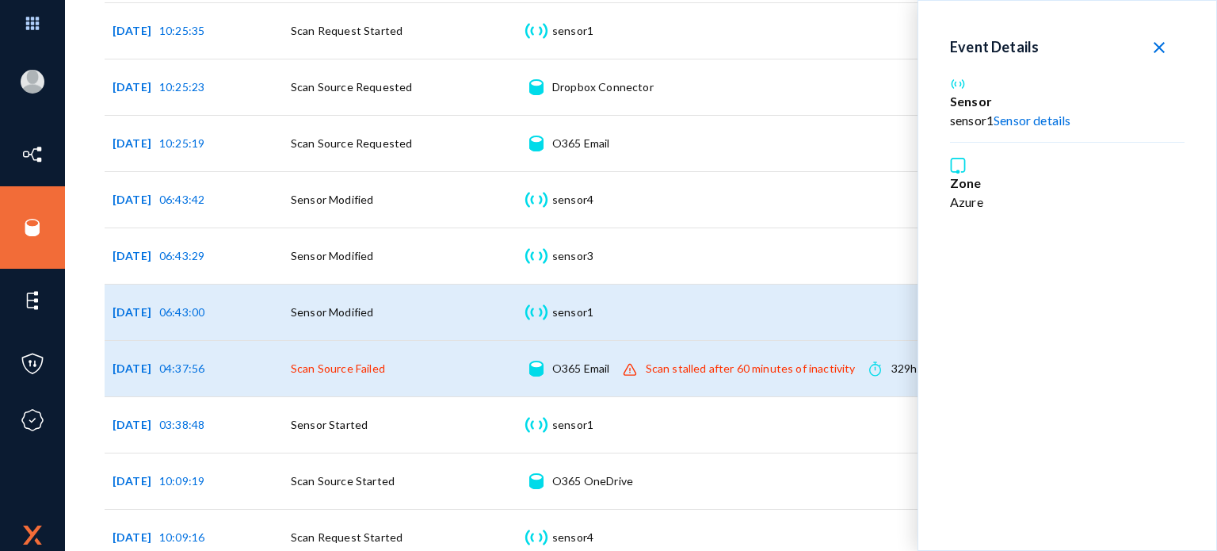
click at [431, 362] on td "Scan Source Failed" at bounding box center [402, 368] width 238 height 56
